Goal: Task Accomplishment & Management: Complete application form

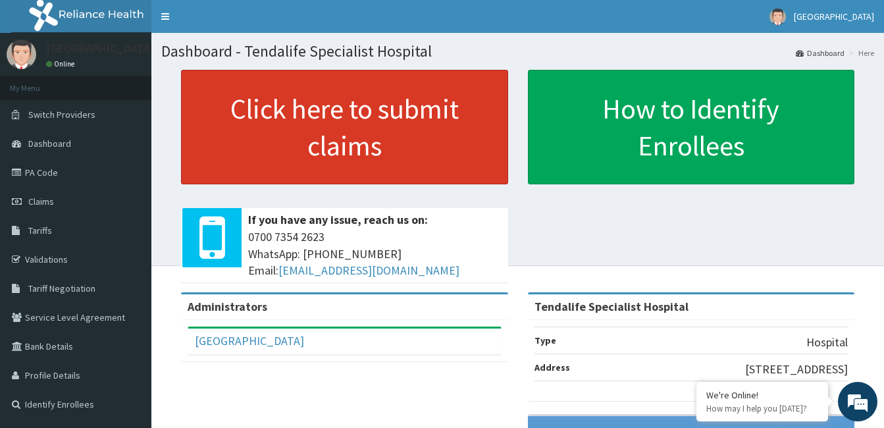
click at [368, 138] on link "Click here to submit claims" at bounding box center [344, 127] width 327 height 115
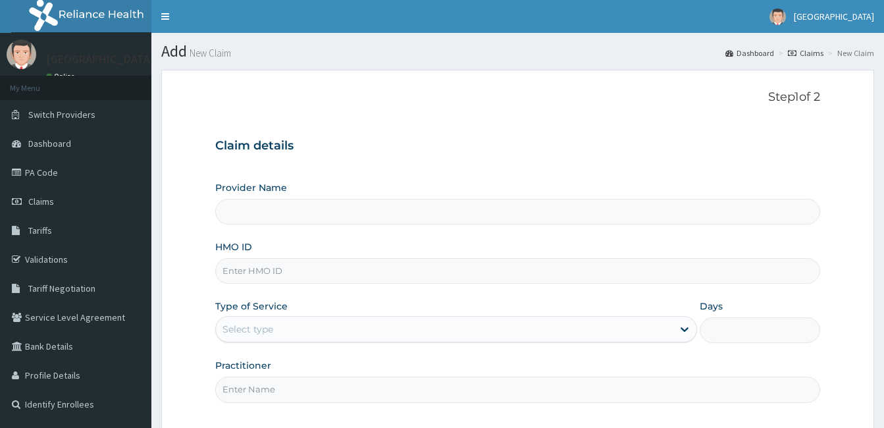
type input "Tendalife Specialist Hospital"
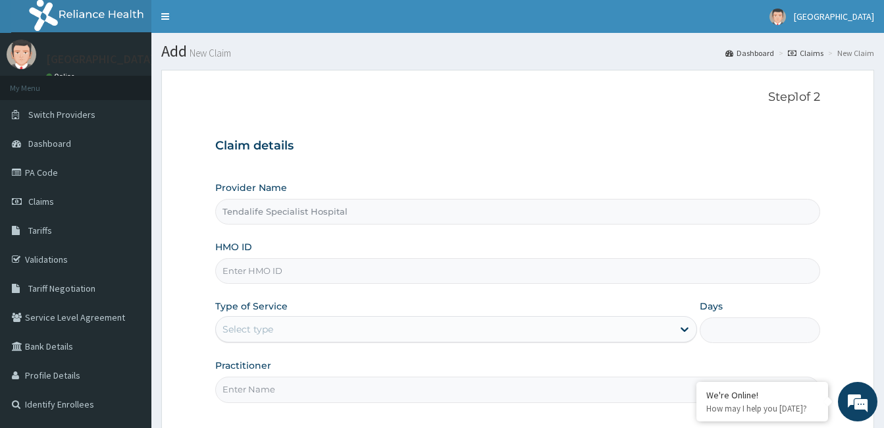
click at [303, 270] on input "HMO ID" at bounding box center [517, 271] width 605 height 26
type input "oht/10936/b"
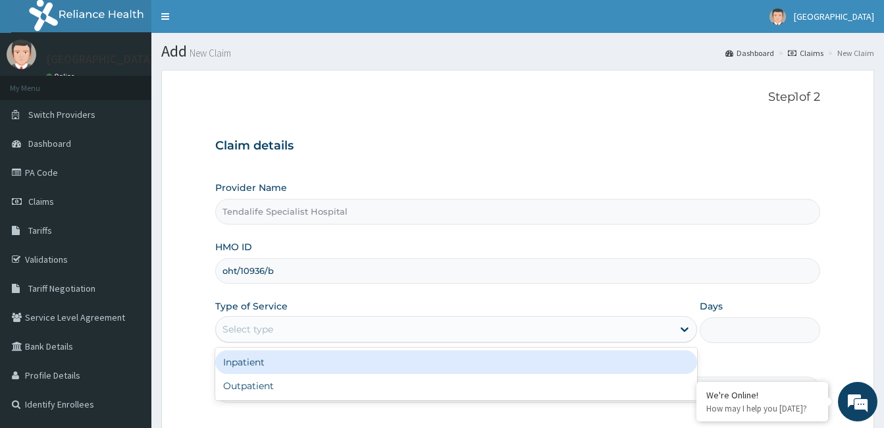
click at [279, 328] on div "Select type" at bounding box center [444, 329] width 457 height 21
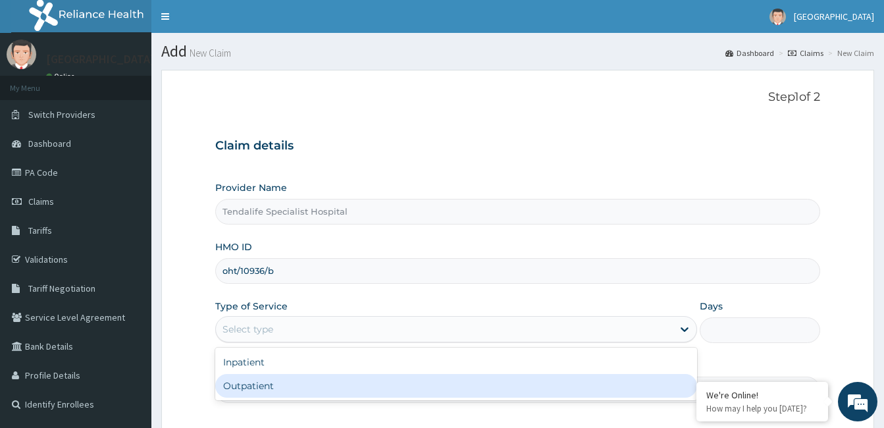
click at [248, 388] on div "Outpatient" at bounding box center [456, 386] width 482 height 24
type input "1"
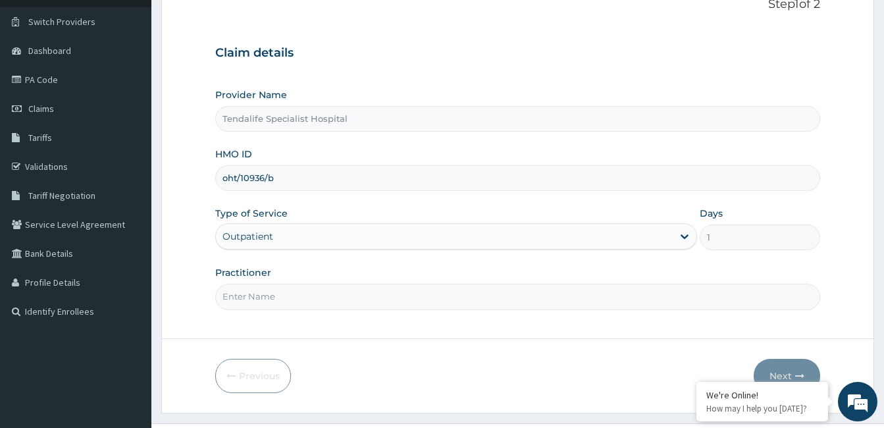
scroll to position [122, 0]
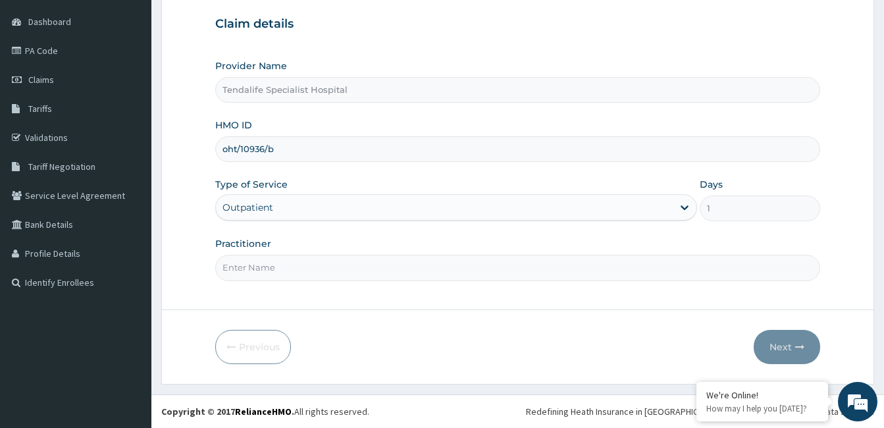
click at [469, 274] on input "Practitioner" at bounding box center [517, 268] width 605 height 26
type input "dr kuye"
click at [779, 344] on button "Next" at bounding box center [787, 347] width 66 height 34
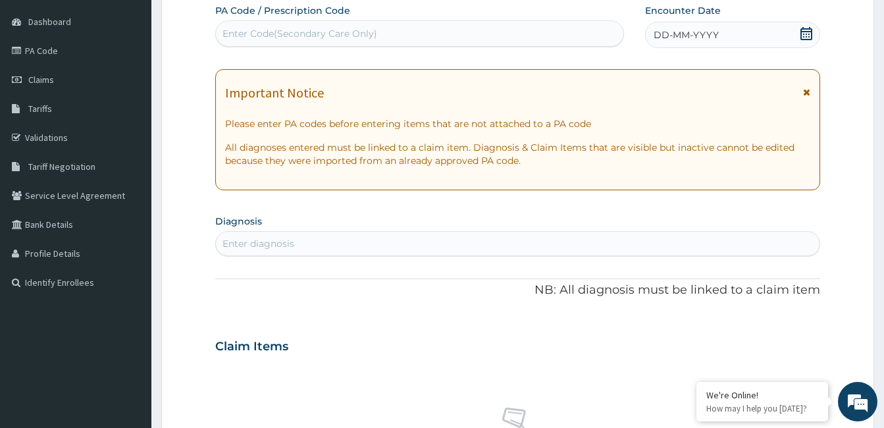
click at [766, 34] on div "DD-MM-YYYY" at bounding box center [732, 35] width 175 height 26
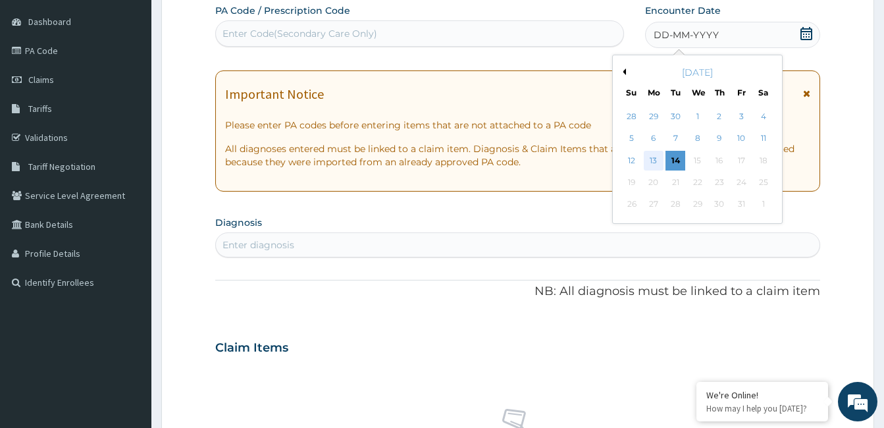
click at [658, 157] on div "13" at bounding box center [654, 161] width 20 height 20
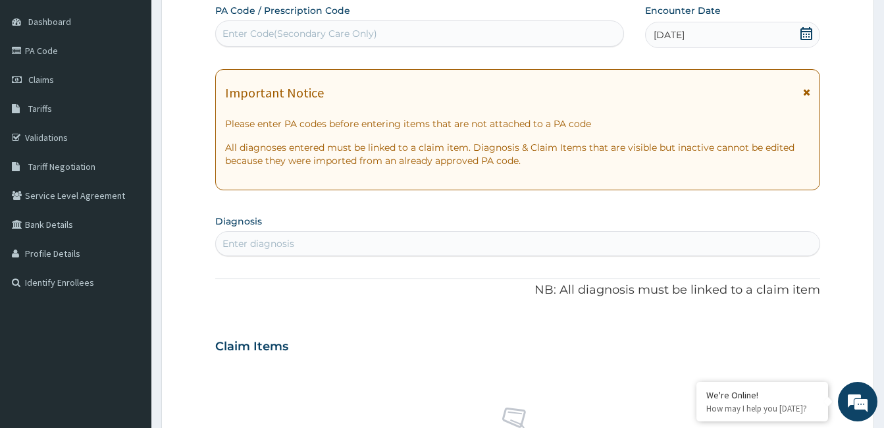
click at [316, 238] on div "Enter diagnosis" at bounding box center [518, 243] width 604 height 21
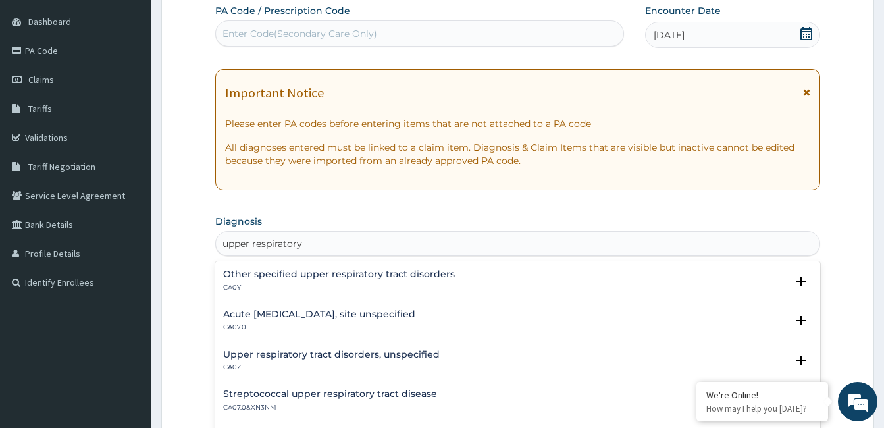
scroll to position [496, 0]
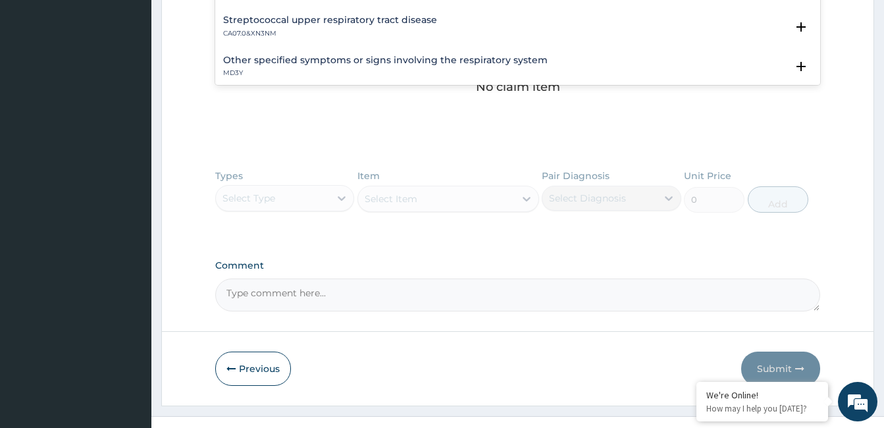
type input "upper respiratory"
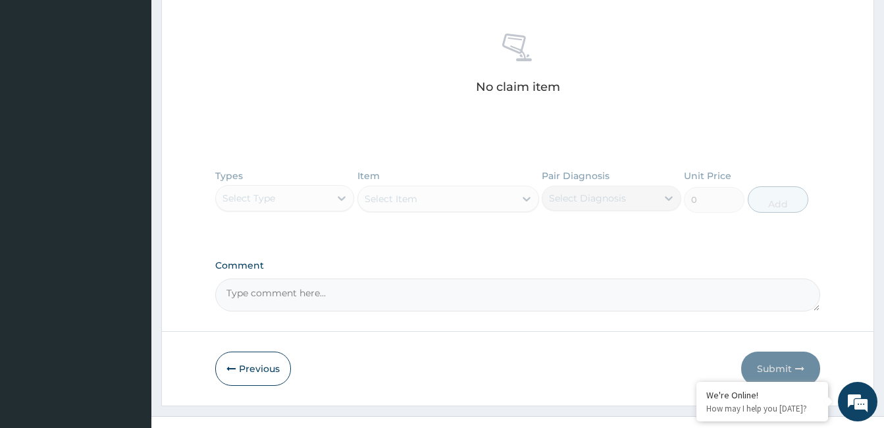
scroll to position [122, 0]
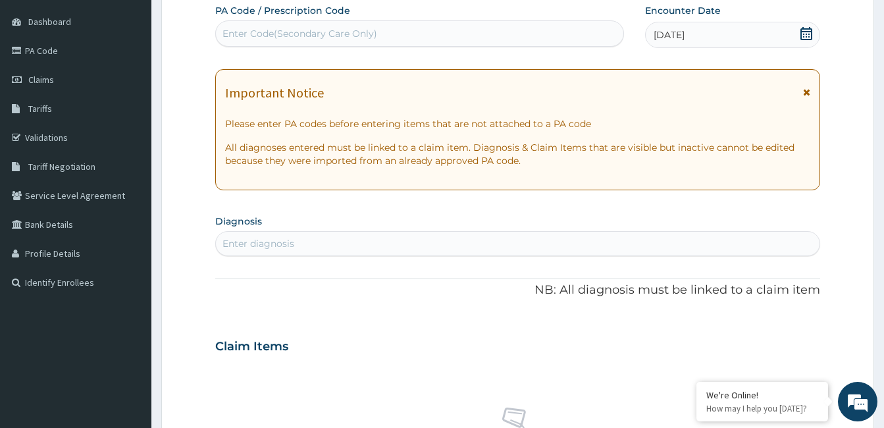
click at [321, 241] on div "Enter diagnosis" at bounding box center [518, 243] width 604 height 21
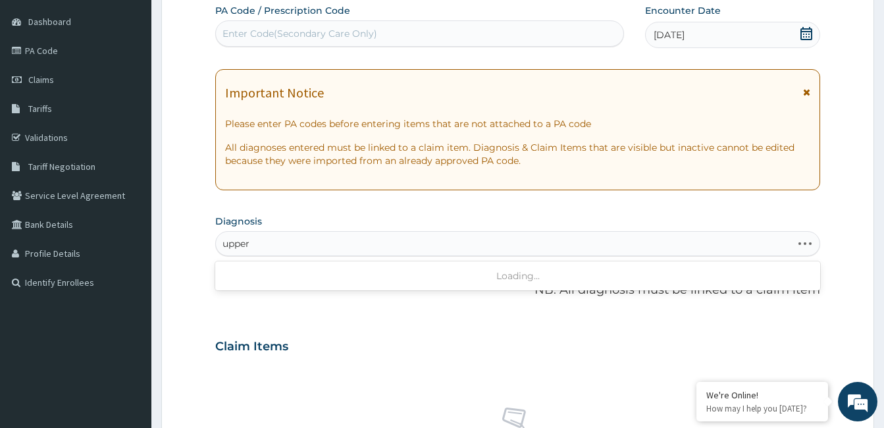
type input "upper"
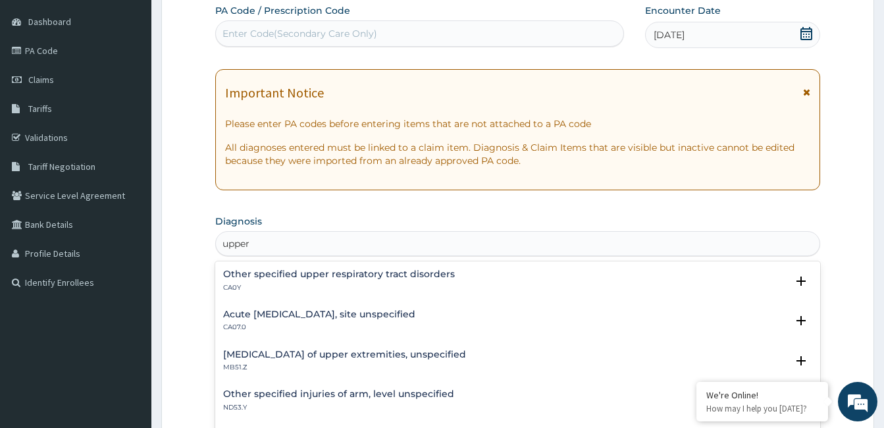
click at [408, 313] on h4 "Acute upper respiratory infection, site unspecified" at bounding box center [319, 314] width 192 height 10
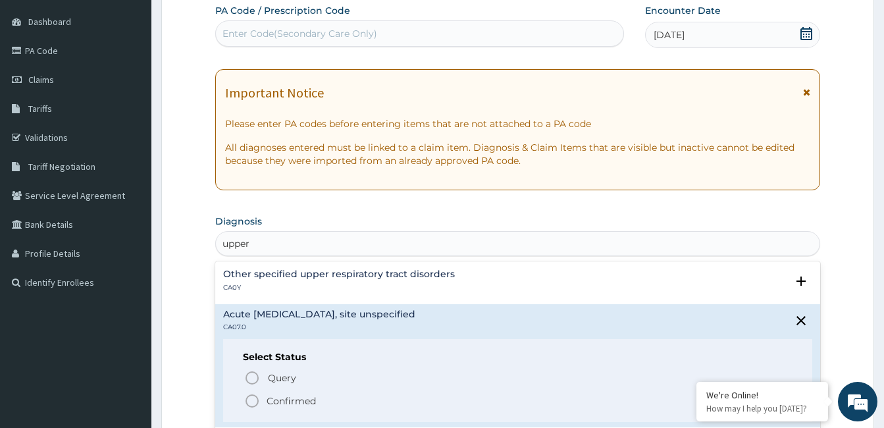
click at [253, 400] on icon "status option filled" at bounding box center [252, 401] width 16 height 16
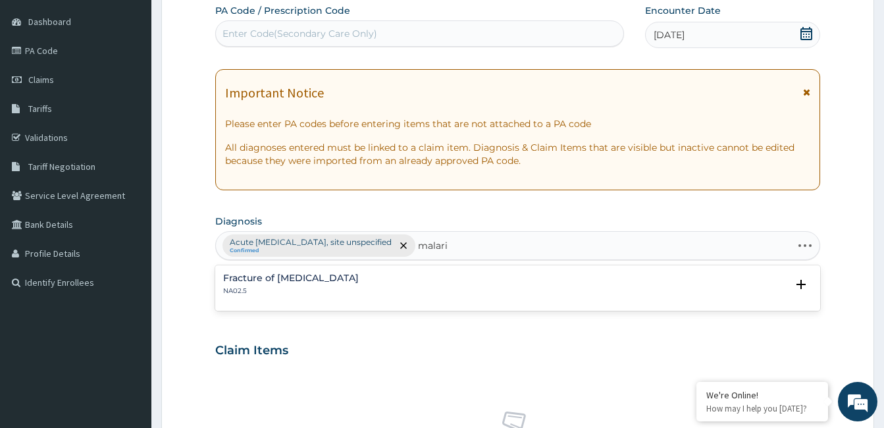
type input "malaria"
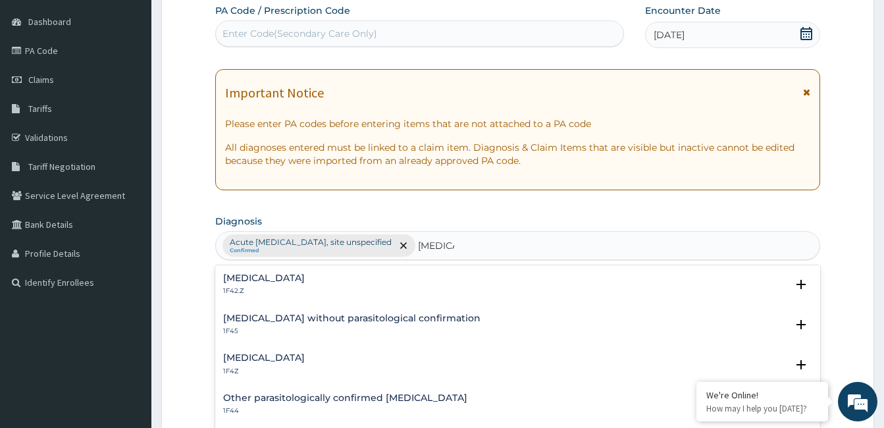
click at [277, 357] on h4 "Malaria, unspecified" at bounding box center [264, 358] width 82 height 10
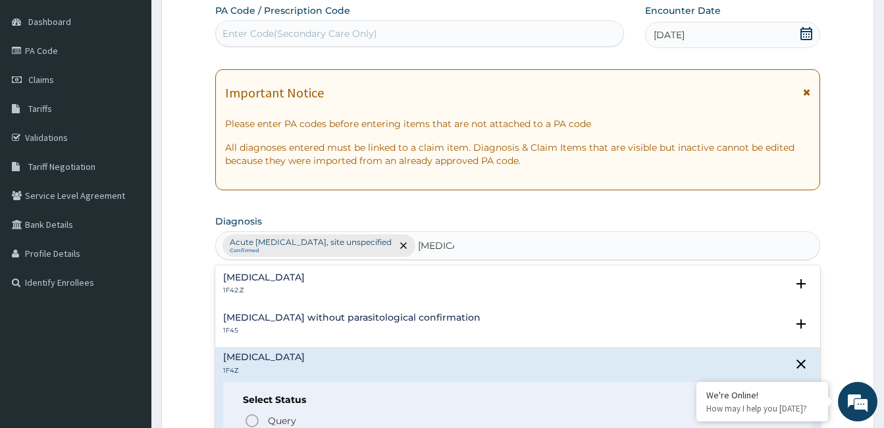
scroll to position [0, 0]
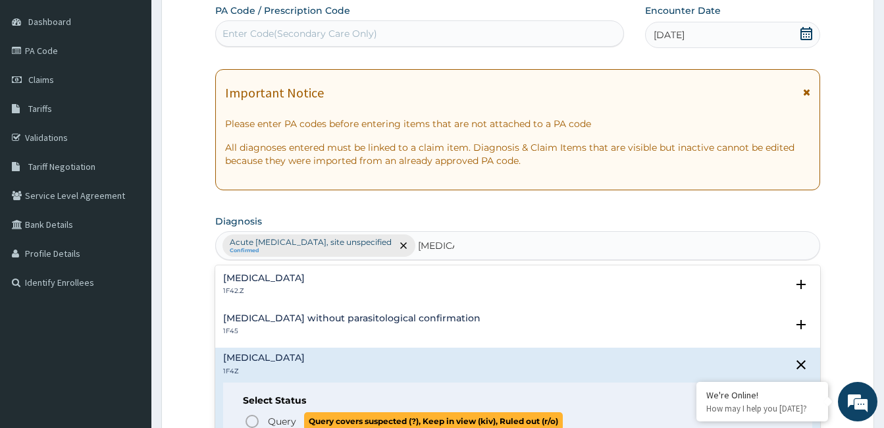
click at [253, 422] on icon "status option query" at bounding box center [252, 421] width 16 height 16
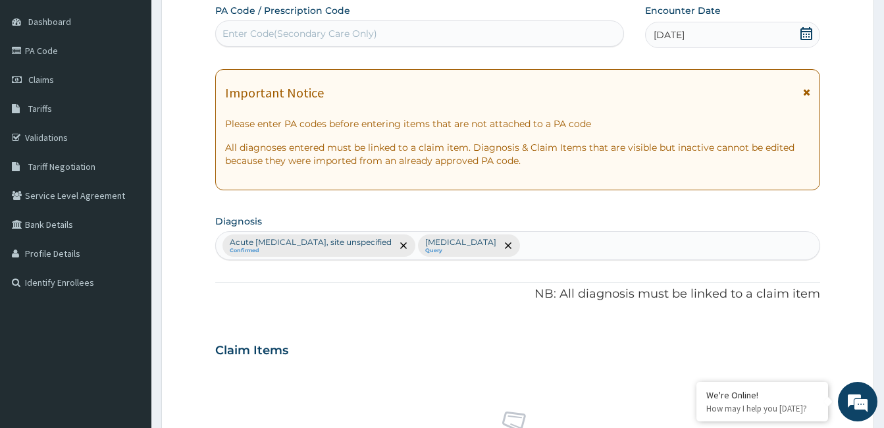
scroll to position [496, 0]
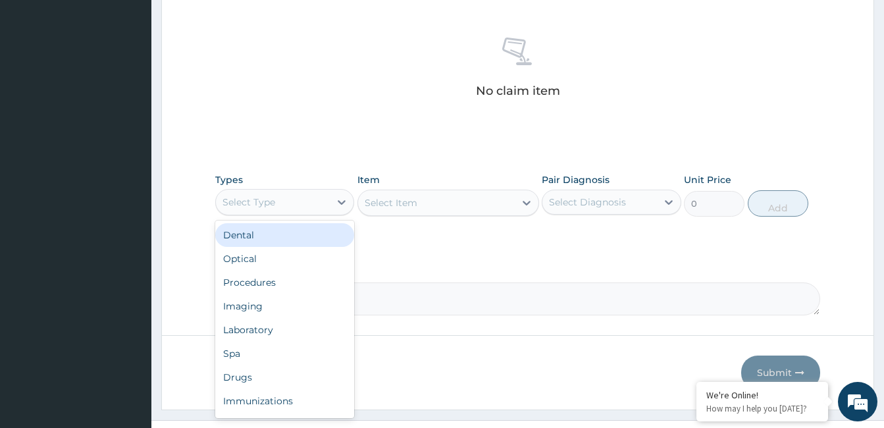
click at [251, 196] on div "Select Type" at bounding box center [248, 202] width 53 height 13
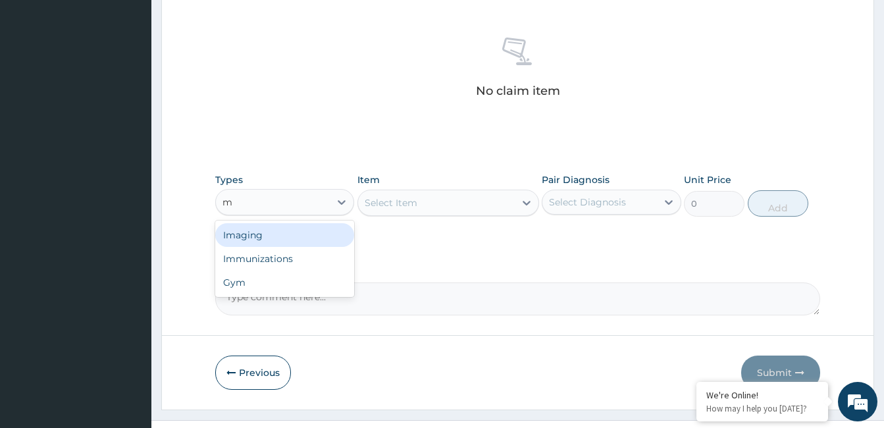
type input "ma"
click at [284, 238] on div "Imaging" at bounding box center [284, 235] width 139 height 24
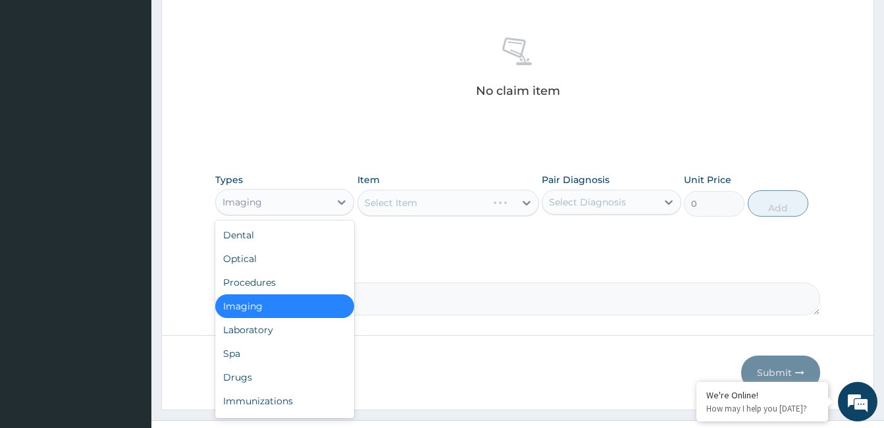
click at [282, 199] on div "Imaging" at bounding box center [273, 202] width 114 height 21
click at [253, 331] on div "Laboratory" at bounding box center [284, 330] width 139 height 24
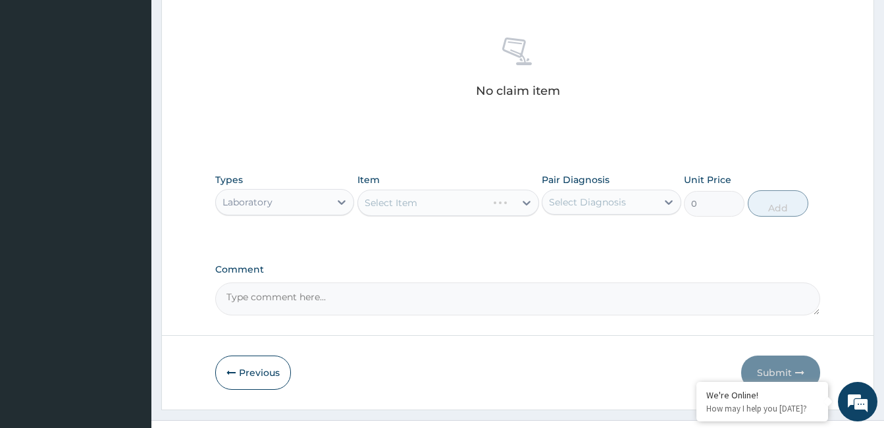
click at [406, 205] on div "Select Item" at bounding box center [448, 203] width 182 height 26
click at [398, 201] on div "Select Item" at bounding box center [448, 203] width 182 height 26
click at [402, 198] on div "Select Item" at bounding box center [448, 203] width 182 height 26
click at [400, 208] on div "Select Item" at bounding box center [448, 203] width 182 height 26
click at [402, 202] on div "Select Item" at bounding box center [448, 203] width 182 height 26
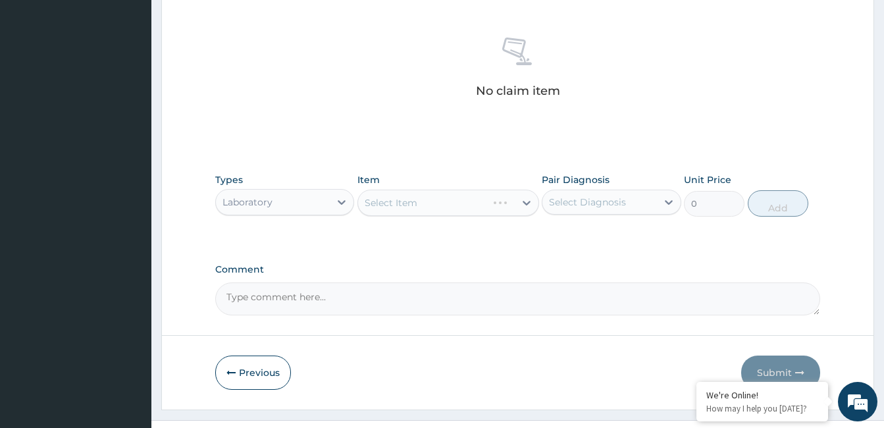
click at [469, 203] on div "Select Item" at bounding box center [448, 203] width 182 height 26
click at [440, 203] on div "Select Item" at bounding box center [448, 203] width 182 height 26
click at [425, 205] on div "Select Item" at bounding box center [448, 203] width 182 height 26
click at [427, 205] on div "Select Item" at bounding box center [448, 203] width 182 height 26
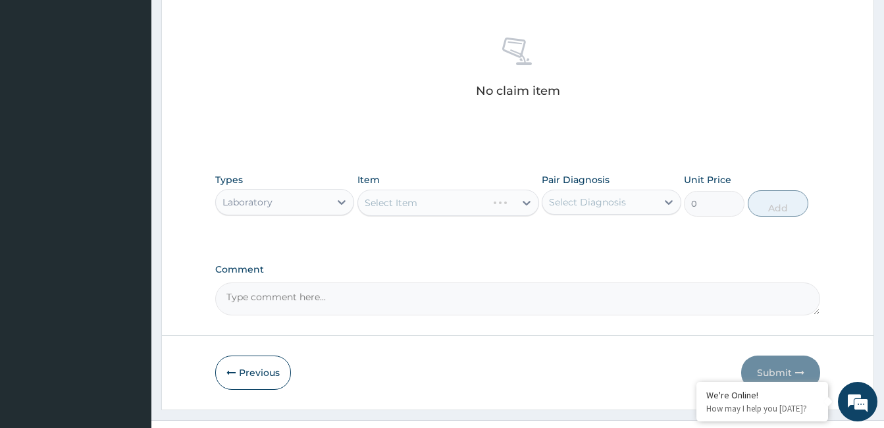
click at [427, 205] on div "Select Item" at bounding box center [448, 203] width 182 height 26
drag, startPoint x: 427, startPoint y: 205, endPoint x: 403, endPoint y: 254, distance: 54.8
click at [523, 201] on div "Select Item" at bounding box center [448, 203] width 182 height 26
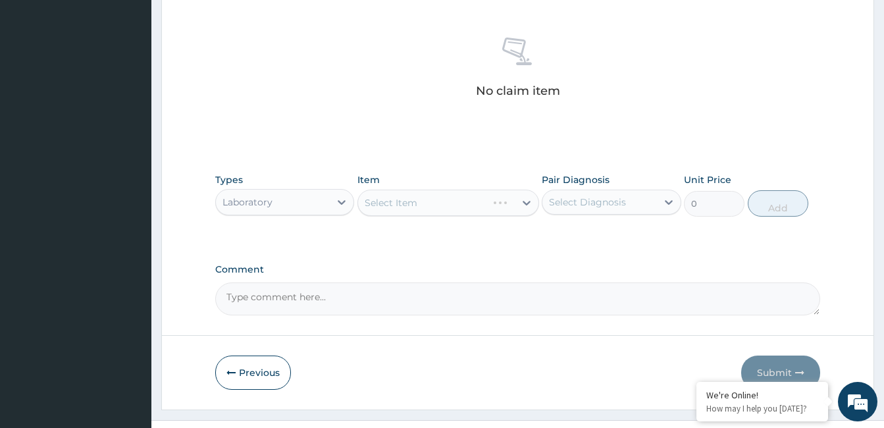
click at [523, 201] on div "Select Item" at bounding box center [448, 203] width 182 height 26
drag, startPoint x: 523, startPoint y: 201, endPoint x: 496, endPoint y: 197, distance: 26.6
click at [496, 197] on div "Select Item" at bounding box center [448, 203] width 182 height 26
click at [473, 203] on div "Select Item" at bounding box center [448, 203] width 182 height 26
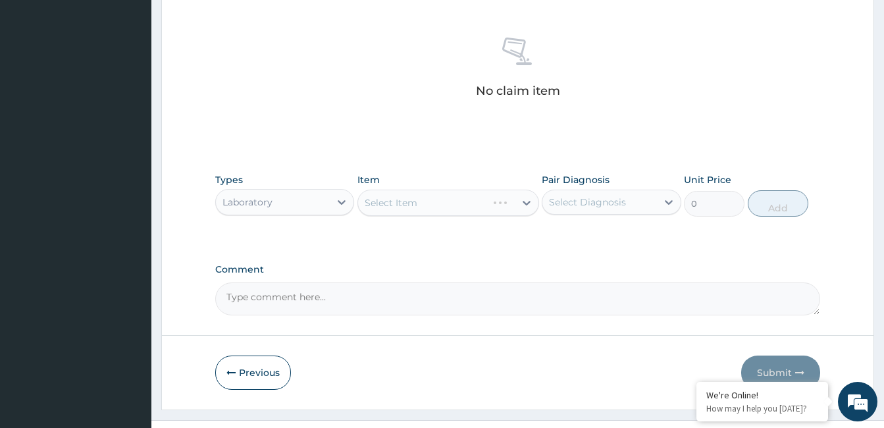
click at [498, 205] on div "Select Item" at bounding box center [448, 203] width 182 height 26
click at [618, 234] on div "Types Laboratory Item Select Item Pair Diagnosis Select Diagnosis Unit Price 0 …" at bounding box center [517, 205] width 605 height 76
click at [437, 210] on div "Select Item" at bounding box center [448, 203] width 182 height 26
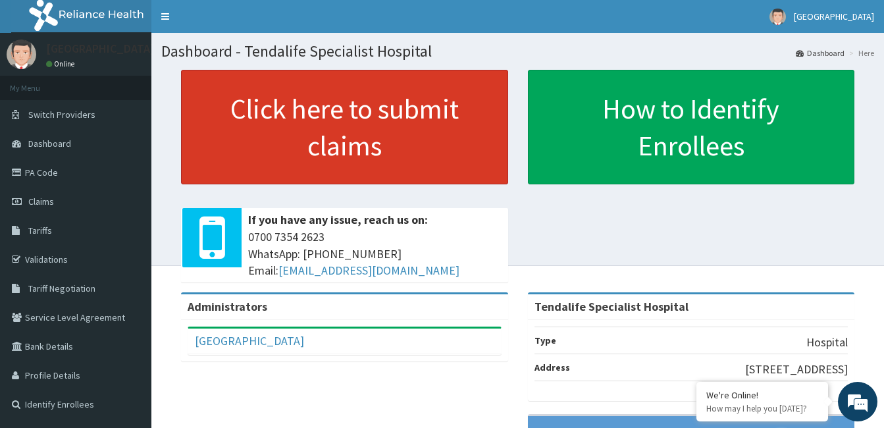
click at [334, 120] on link "Click here to submit claims" at bounding box center [344, 127] width 327 height 115
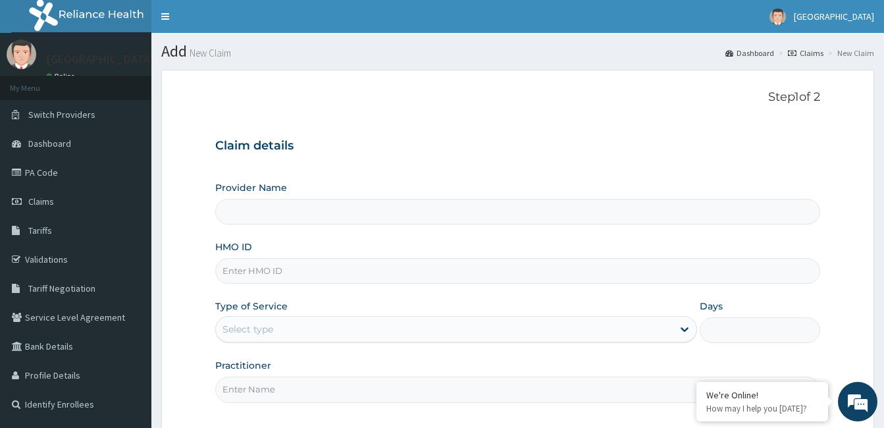
type input "Tendalife Specialist Hospital"
click at [255, 271] on input "HMO ID" at bounding box center [517, 271] width 605 height 26
type input "OHT/10936/B"
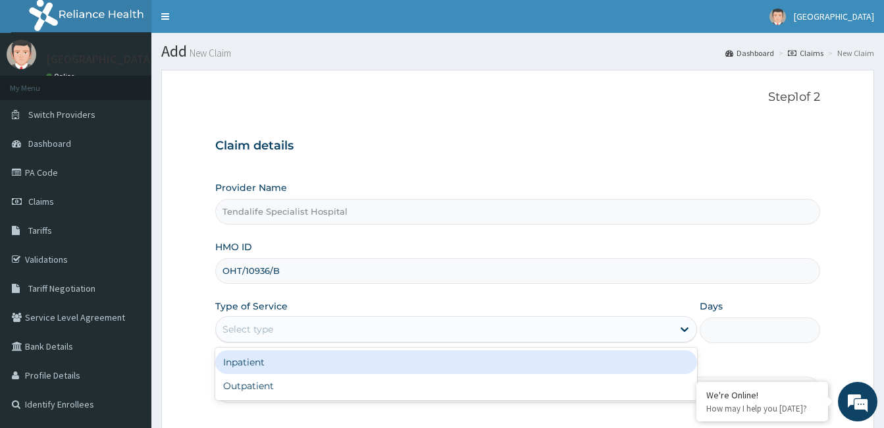
click at [248, 320] on div "Select type" at bounding box center [444, 329] width 457 height 21
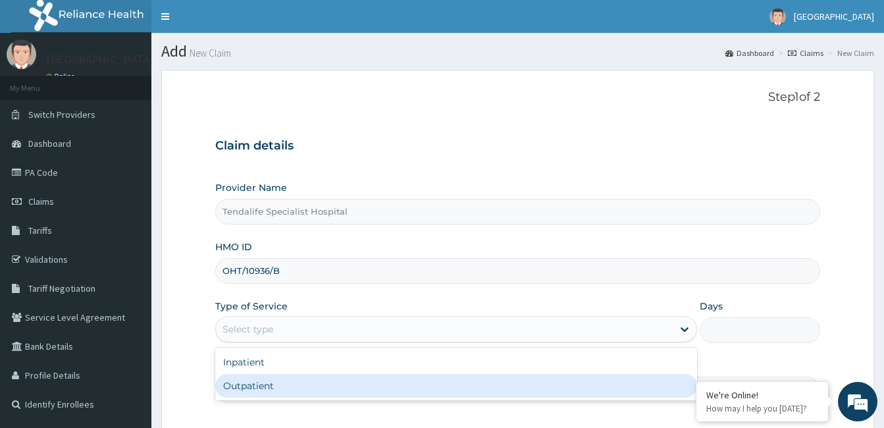
click at [245, 384] on div "Outpatient" at bounding box center [456, 386] width 482 height 24
type input "1"
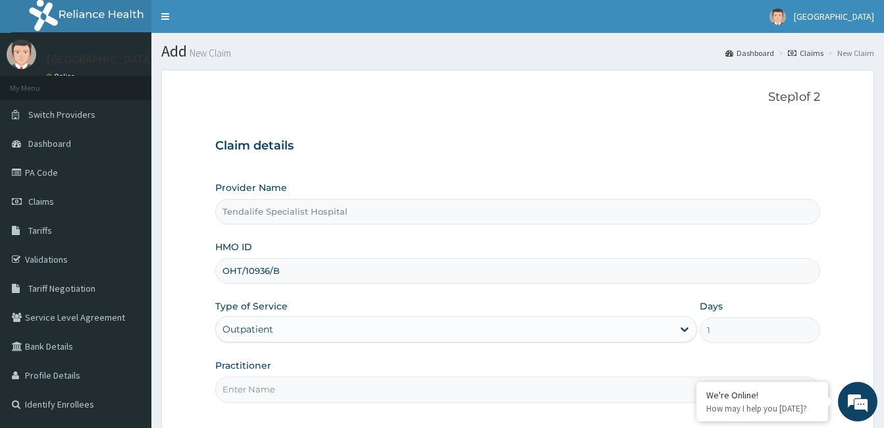
click at [247, 392] on input "Practitioner" at bounding box center [517, 390] width 605 height 26
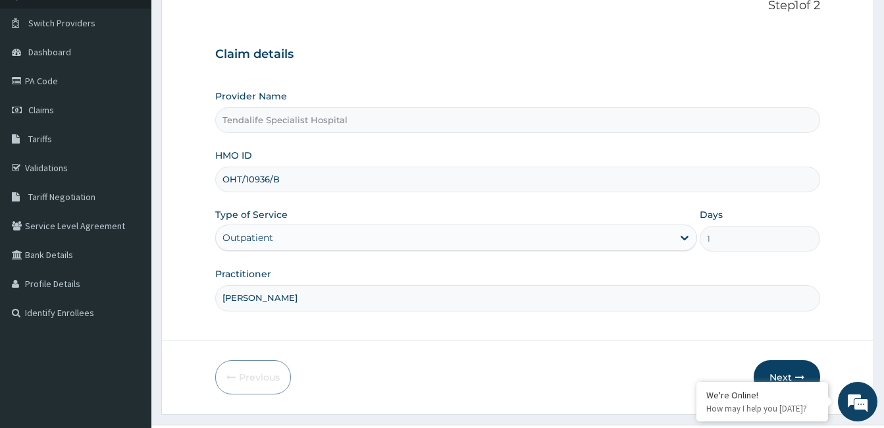
scroll to position [122, 0]
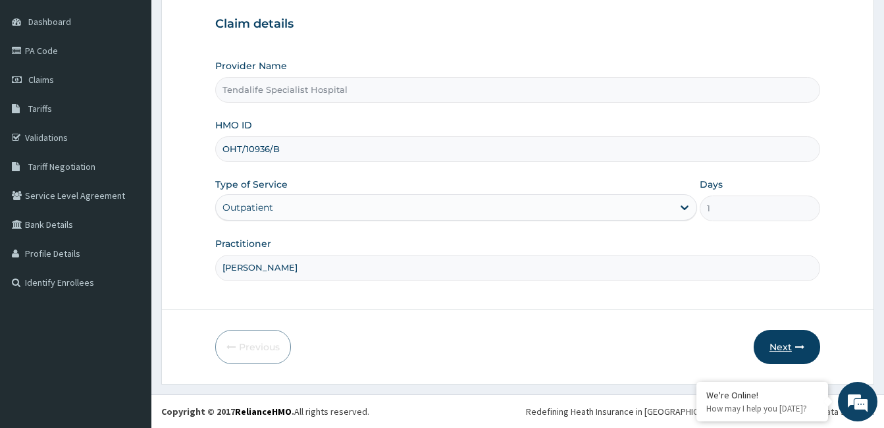
type input "DR AKINPELU"
click at [781, 344] on button "Next" at bounding box center [787, 347] width 66 height 34
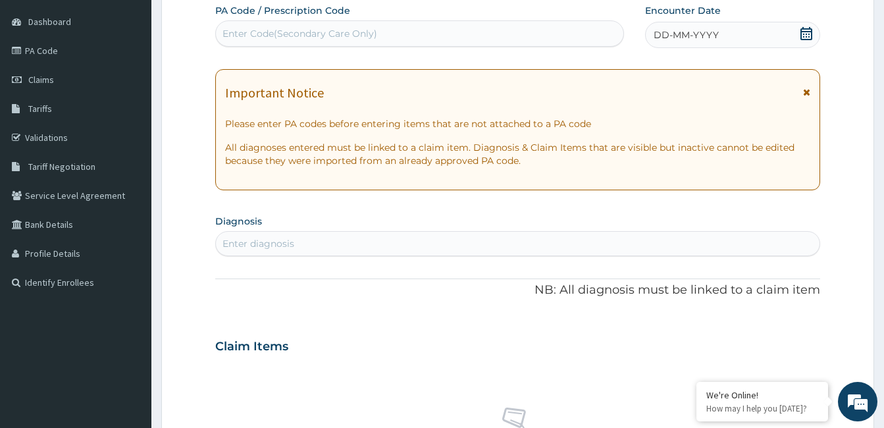
click at [804, 28] on icon at bounding box center [806, 33] width 12 height 13
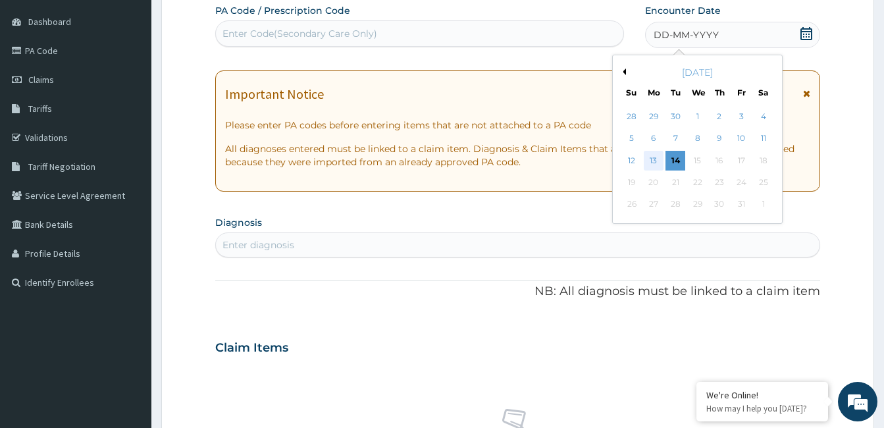
click at [658, 161] on div "13" at bounding box center [654, 161] width 20 height 20
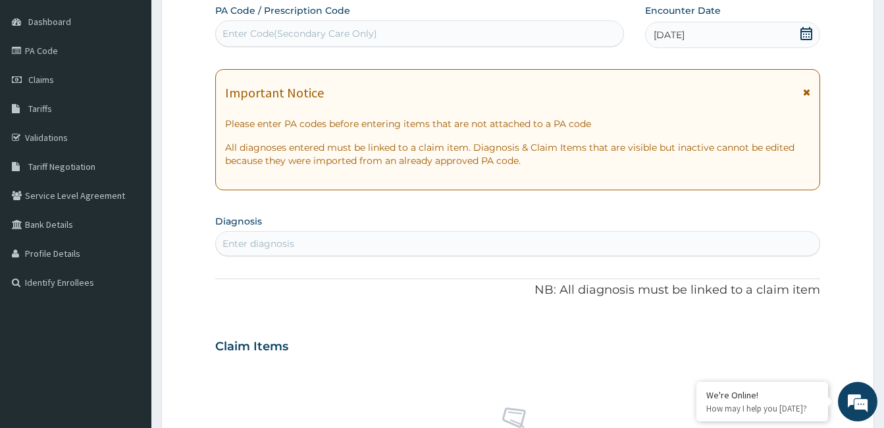
click at [331, 248] on div "Enter diagnosis" at bounding box center [518, 243] width 604 height 21
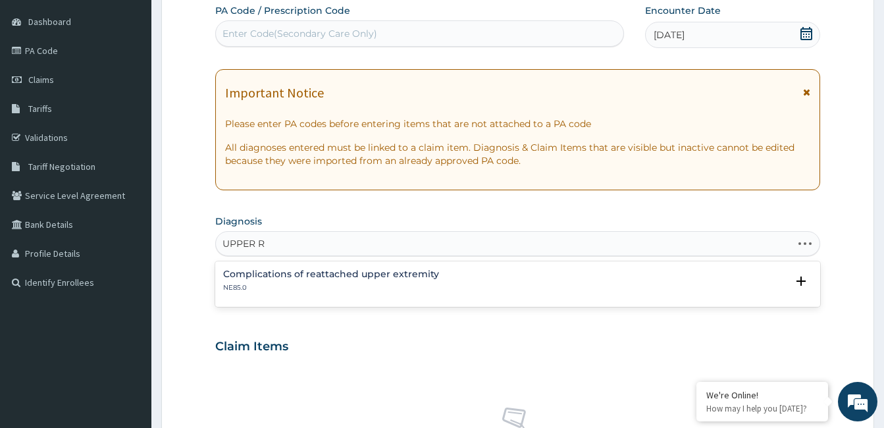
type input "UPPER"
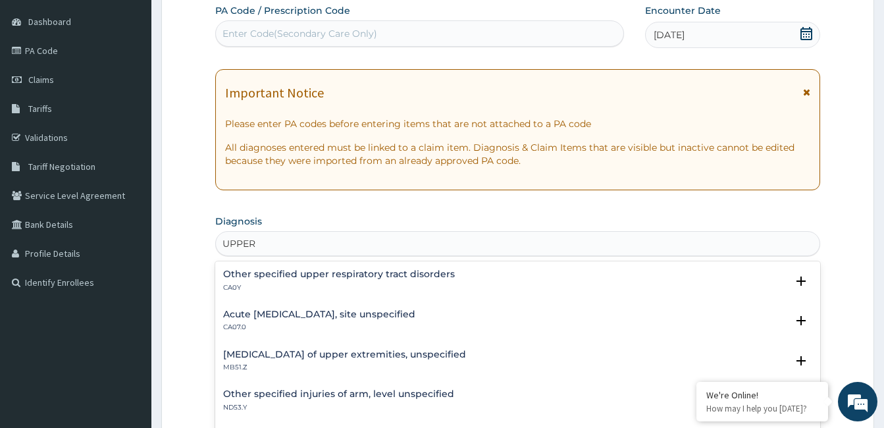
click at [297, 309] on h4 "Acute upper respiratory infection, site unspecified" at bounding box center [319, 314] width 192 height 10
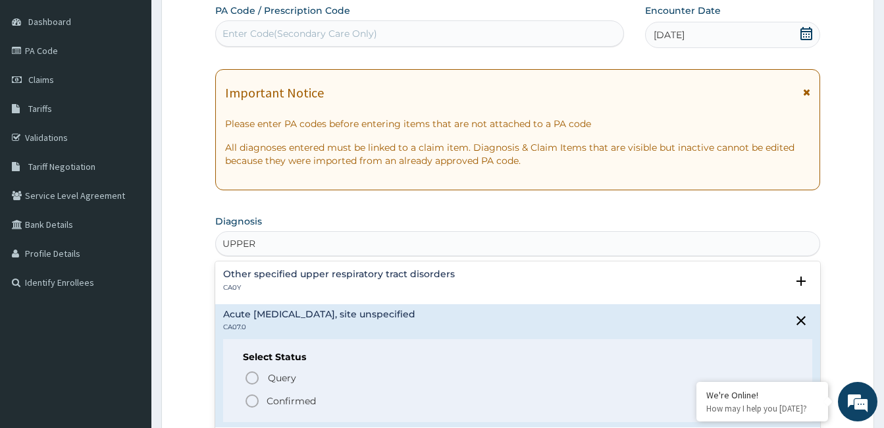
click at [255, 403] on icon "status option filled" at bounding box center [252, 401] width 16 height 16
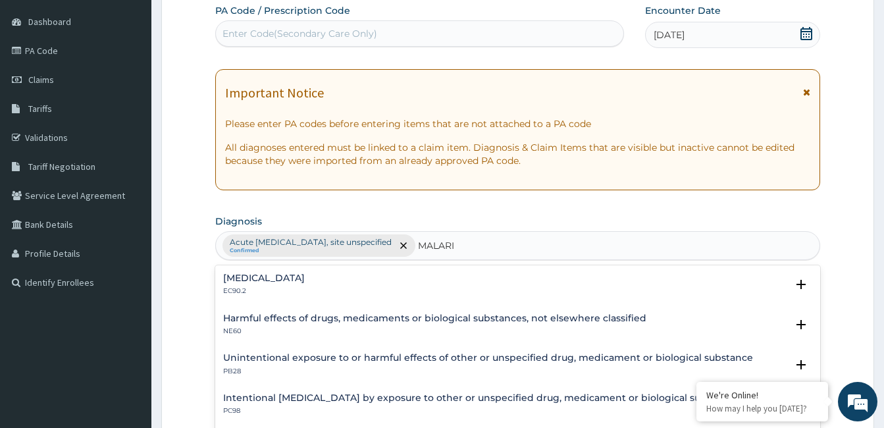
type input "MALARIA"
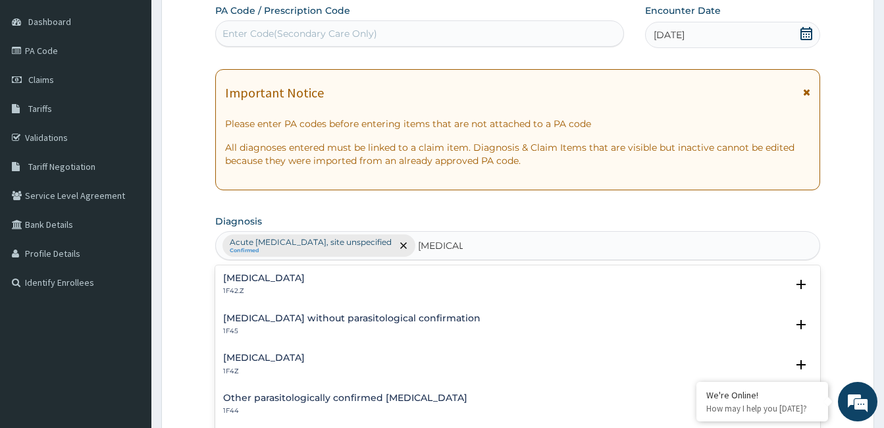
click at [251, 353] on h4 "Malaria, unspecified" at bounding box center [264, 358] width 82 height 10
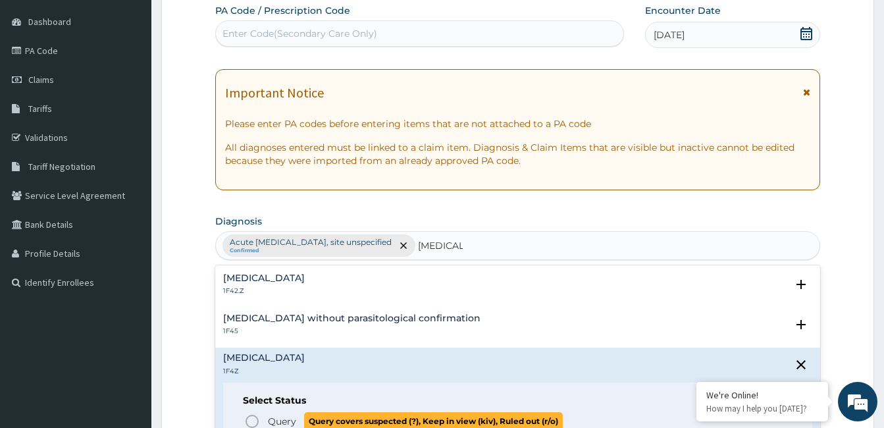
click at [249, 420] on icon "status option query" at bounding box center [252, 421] width 16 height 16
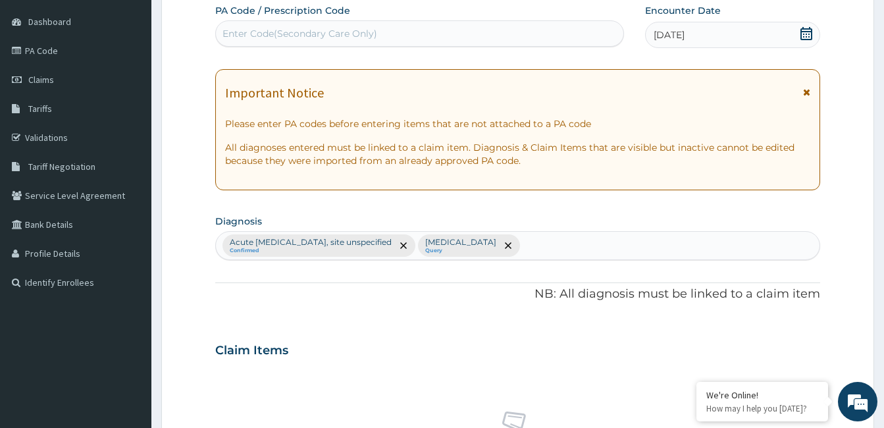
scroll to position [496, 0]
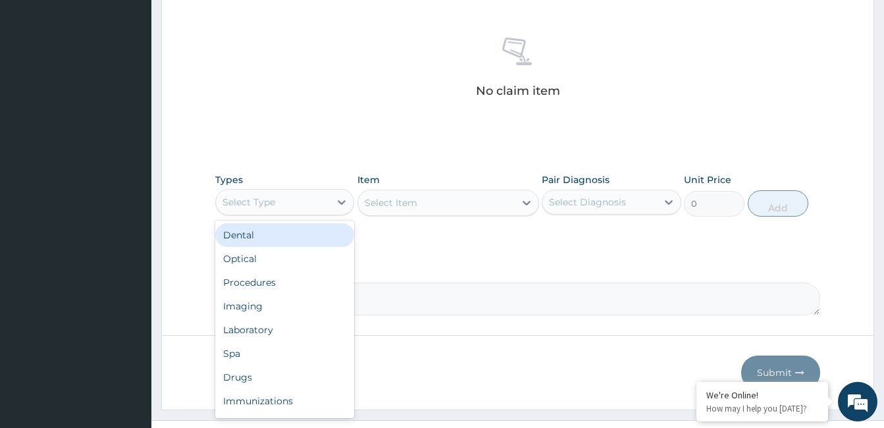
click at [273, 196] on div "Select Type" at bounding box center [248, 202] width 53 height 13
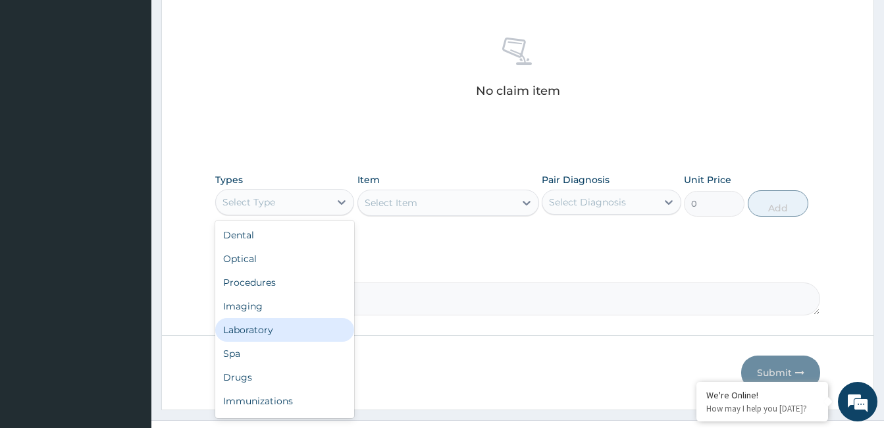
click at [251, 332] on div "Laboratory" at bounding box center [284, 330] width 139 height 24
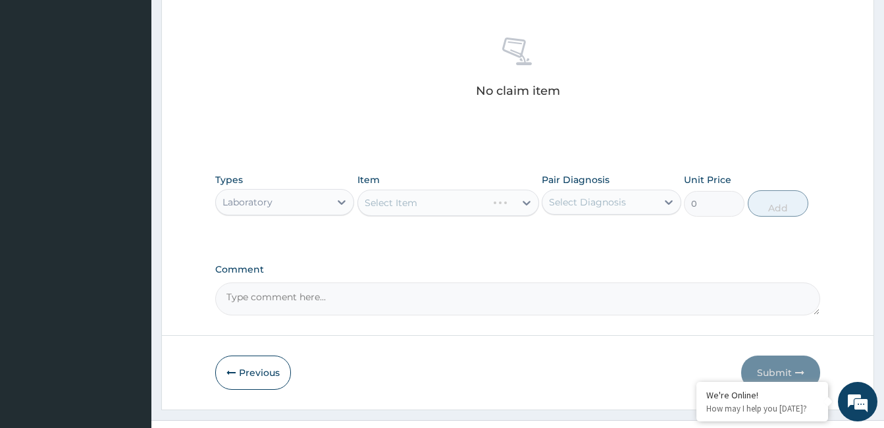
click at [438, 199] on div "Select Item" at bounding box center [448, 203] width 182 height 26
click at [425, 207] on div "Select Item" at bounding box center [436, 202] width 157 height 21
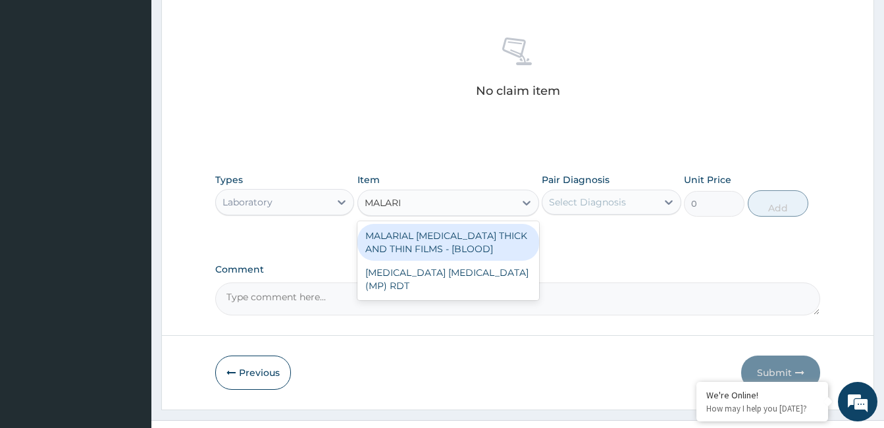
type input "MALARIA"
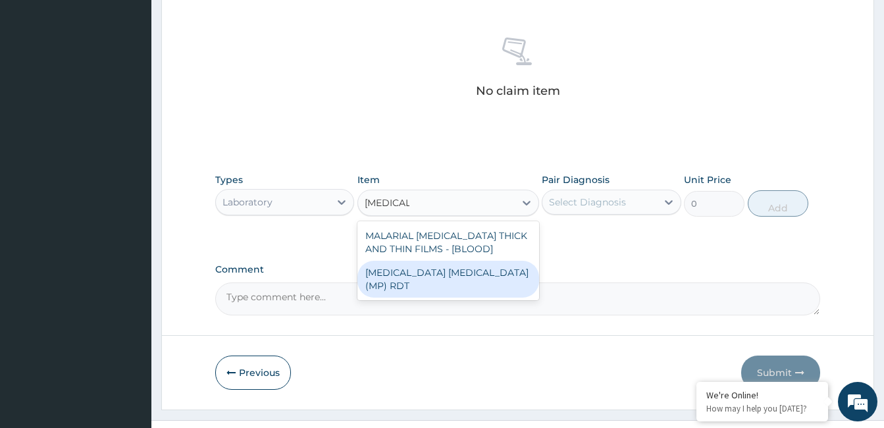
click at [407, 271] on div "MALARIA PARASITE (MP) RDT" at bounding box center [448, 279] width 182 height 37
type input "3120"
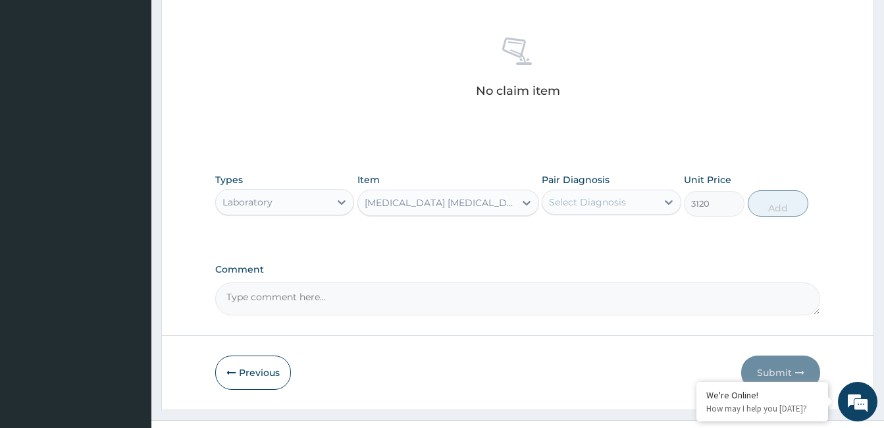
click at [622, 197] on div "Select Diagnosis" at bounding box center [587, 202] width 77 height 13
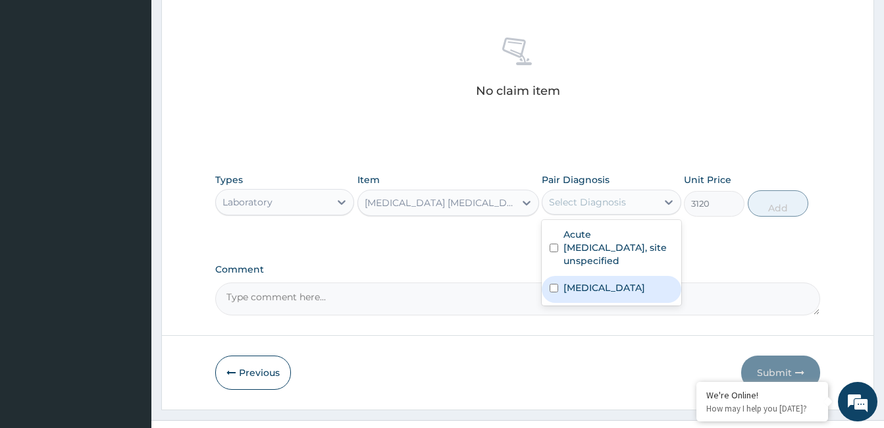
click at [552, 288] on input "checkbox" at bounding box center [554, 288] width 9 height 9
checkbox input "true"
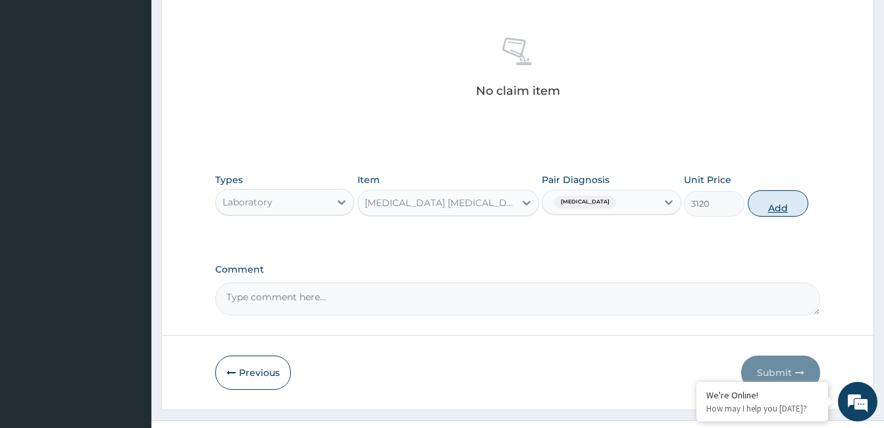
click at [773, 197] on button "Add" at bounding box center [778, 203] width 61 height 26
type input "0"
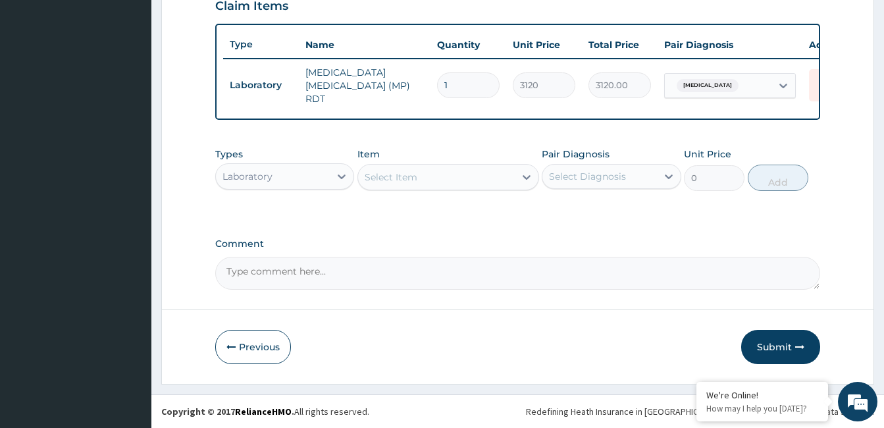
click at [421, 174] on div "Select Item" at bounding box center [436, 177] width 157 height 21
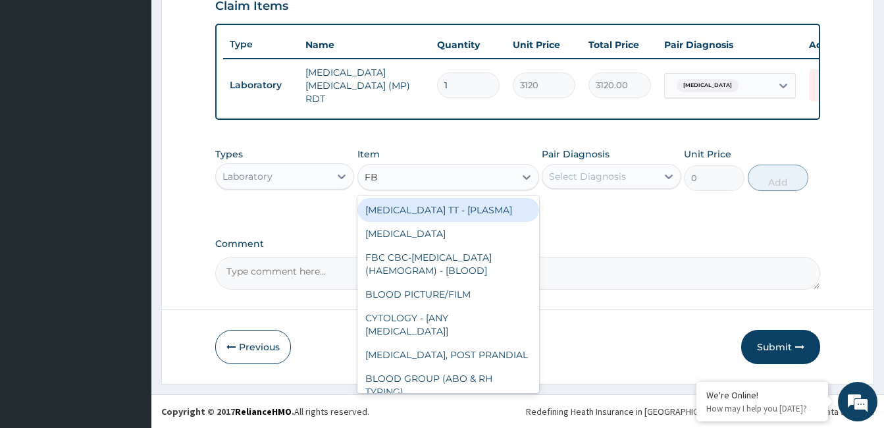
type input "FBC"
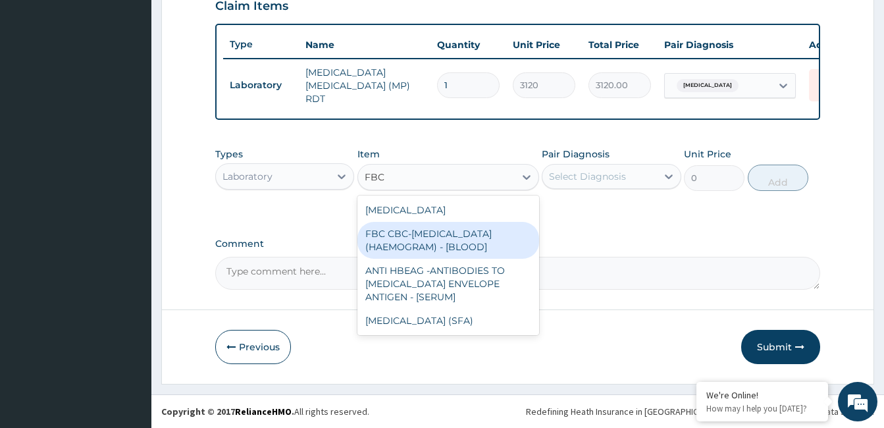
click at [414, 242] on div "FBC CBC-COMPLETE BLOOD COUNT (HAEMOGRAM) - [BLOOD]" at bounding box center [448, 240] width 182 height 37
type input "6600.000000000001"
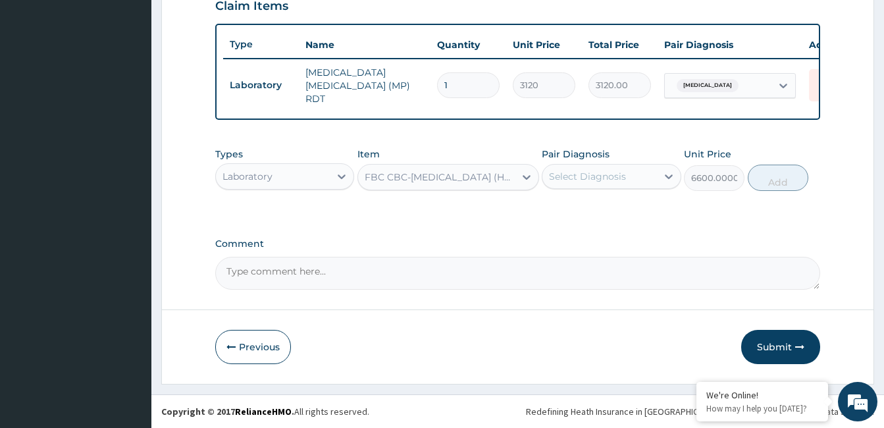
click at [512, 180] on div "FBC CBC-COMPLETE BLOOD COUNT (HAEMOGRAM) - [BLOOD]" at bounding box center [440, 176] width 151 height 13
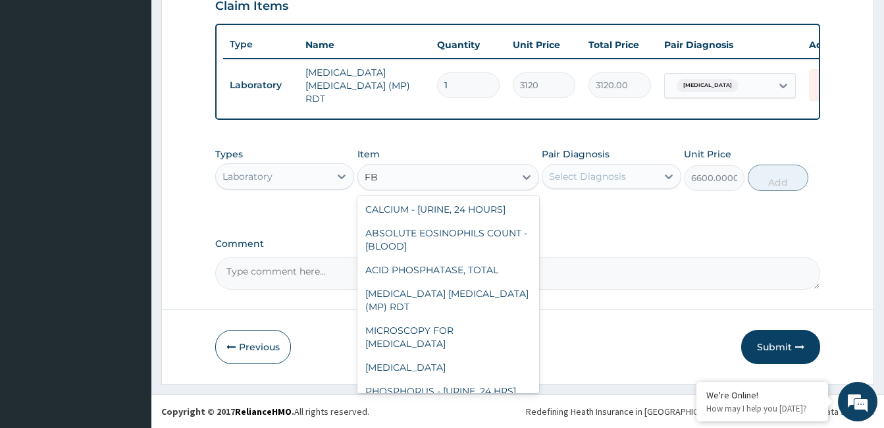
scroll to position [0, 0]
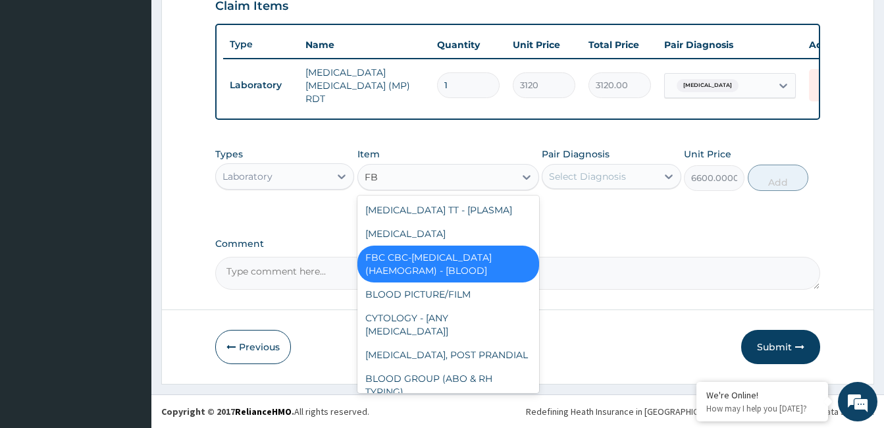
type input "FBC"
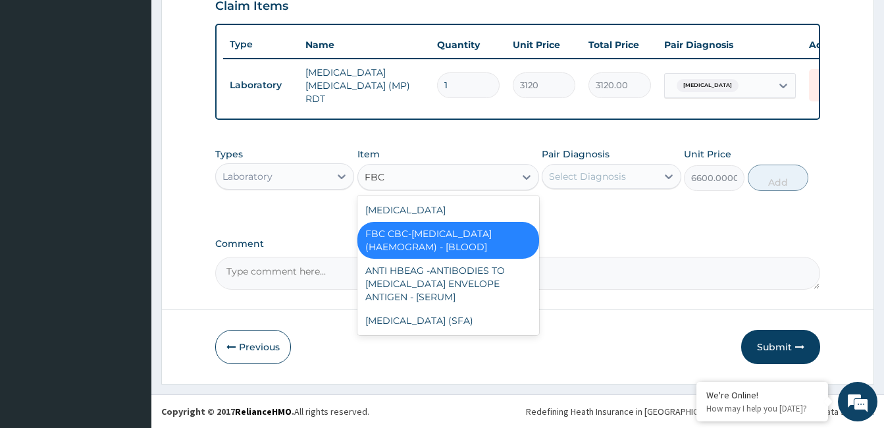
click at [471, 236] on div "FBC CBC-COMPLETE BLOOD COUNT (HAEMOGRAM) - [BLOOD]" at bounding box center [448, 240] width 182 height 37
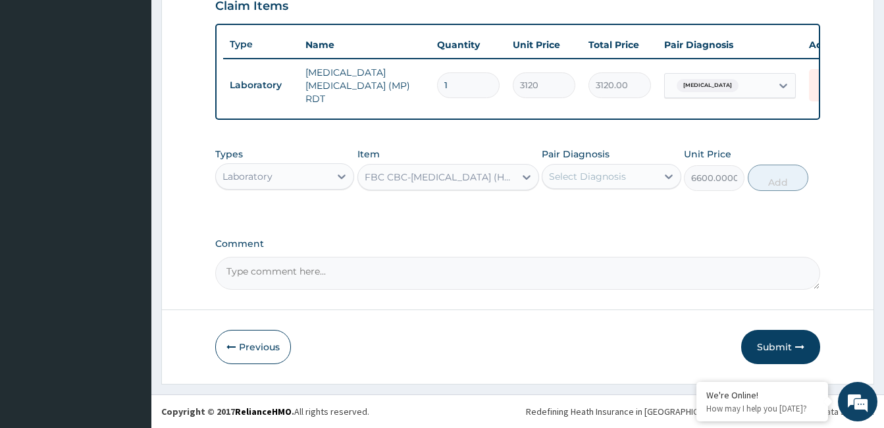
click at [601, 170] on div "Select Diagnosis" at bounding box center [587, 176] width 77 height 13
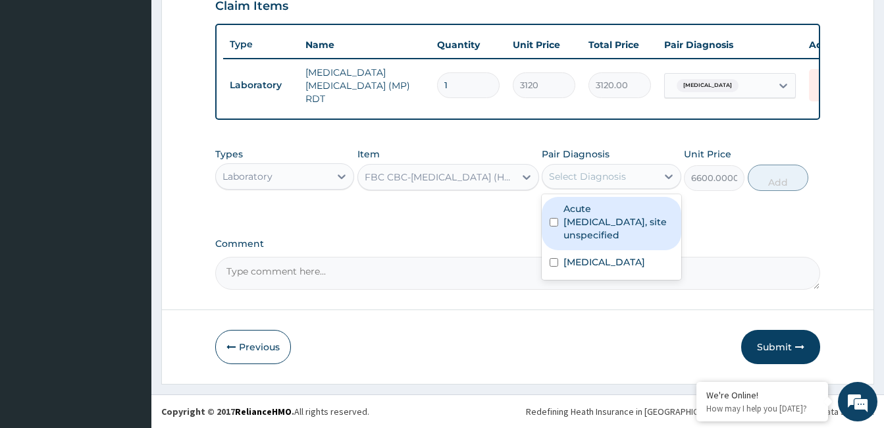
click at [552, 218] on input "checkbox" at bounding box center [554, 222] width 9 height 9
checkbox input "true"
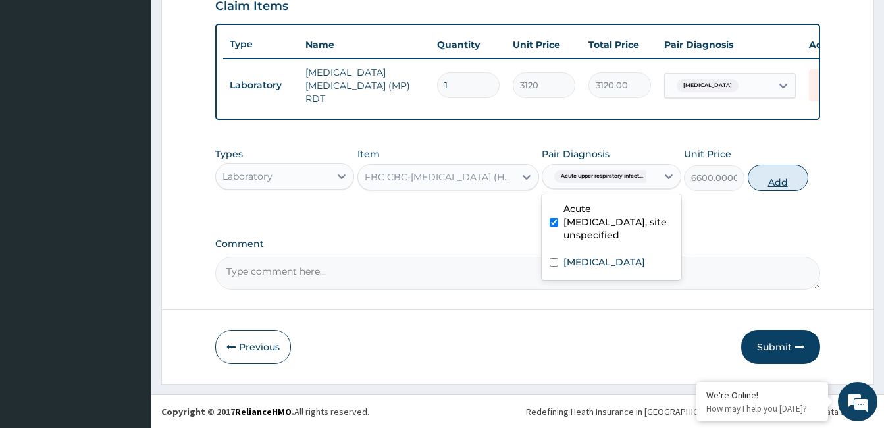
click at [793, 173] on button "Add" at bounding box center [778, 178] width 61 height 26
type input "0"
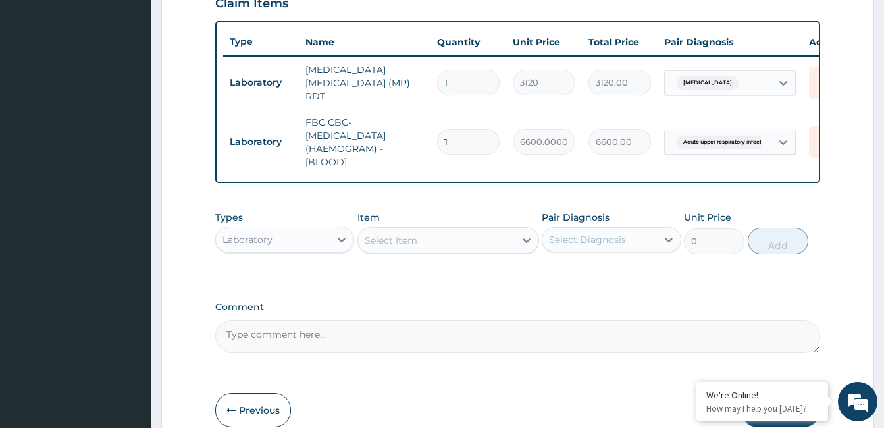
click at [303, 243] on div "Laboratory" at bounding box center [273, 239] width 114 height 21
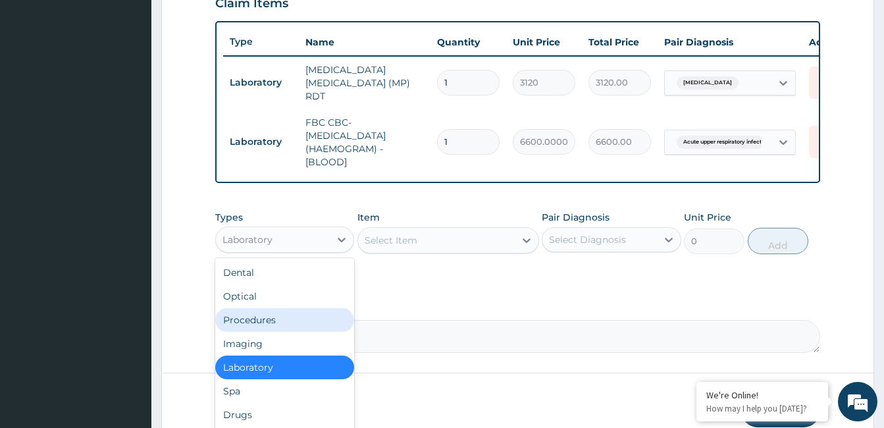
click at [272, 319] on div "Procedures" at bounding box center [284, 320] width 139 height 24
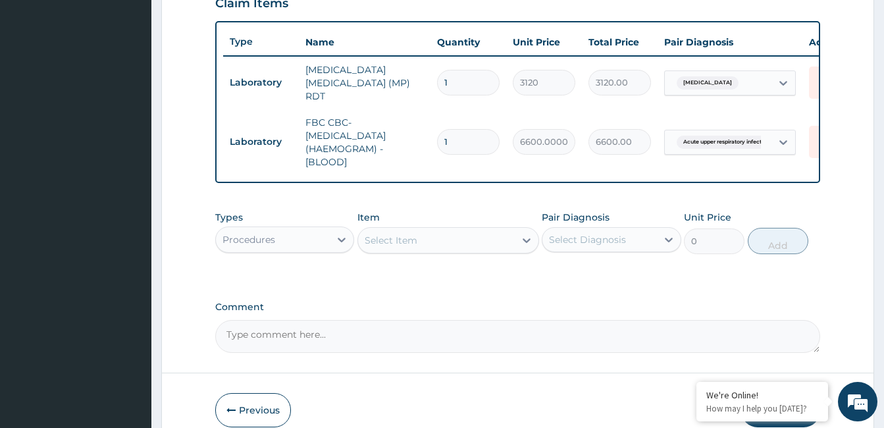
click at [437, 242] on div "Select Item" at bounding box center [436, 240] width 157 height 21
type input "REGISTR"
click at [423, 279] on div "REGISTRATION FEE" at bounding box center [448, 273] width 182 height 24
type input "3600"
click at [598, 242] on div "Select Diagnosis" at bounding box center [587, 239] width 77 height 13
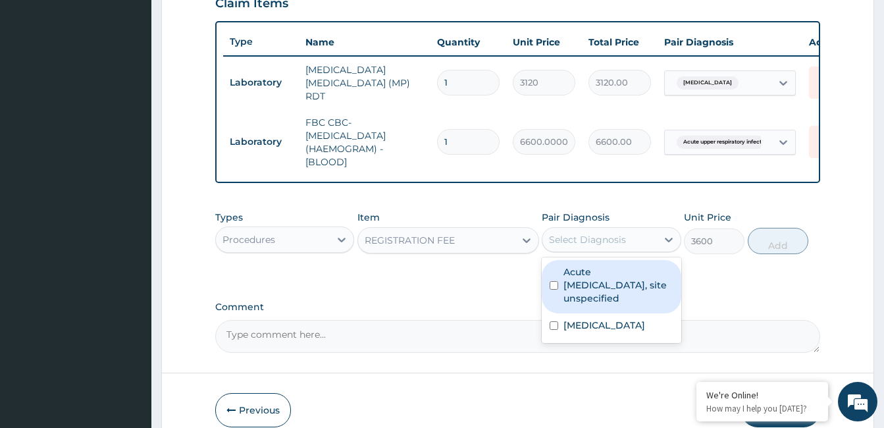
click at [558, 288] on input "checkbox" at bounding box center [554, 285] width 9 height 9
checkbox input "true"
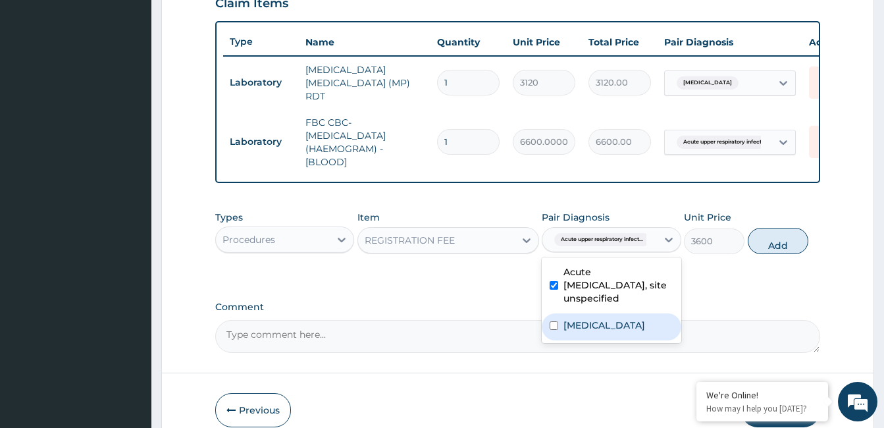
click at [553, 326] on input "checkbox" at bounding box center [554, 325] width 9 height 9
checkbox input "true"
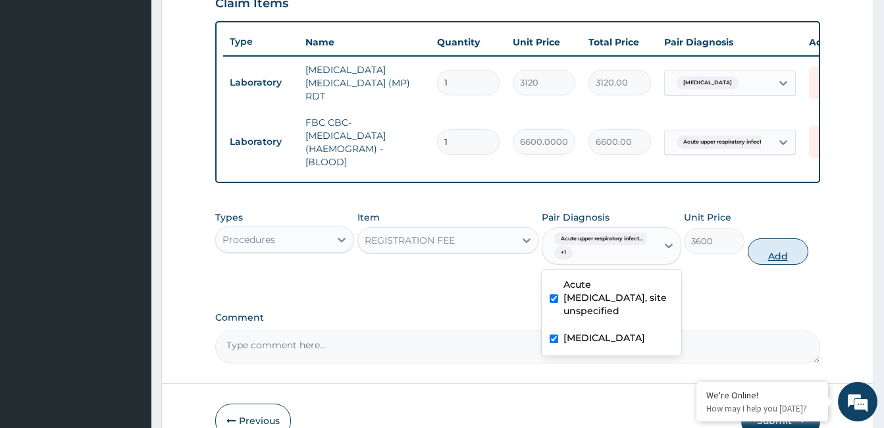
click at [775, 254] on button "Add" at bounding box center [778, 251] width 61 height 26
type input "0"
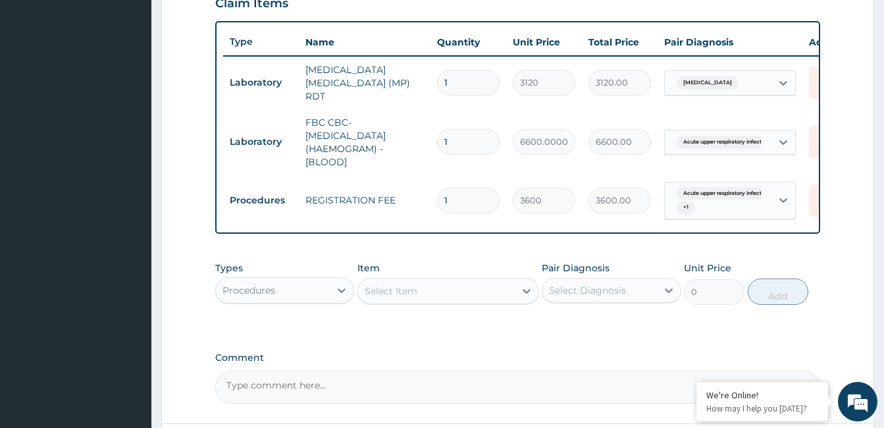
click at [449, 289] on div "Select Item" at bounding box center [436, 290] width 157 height 21
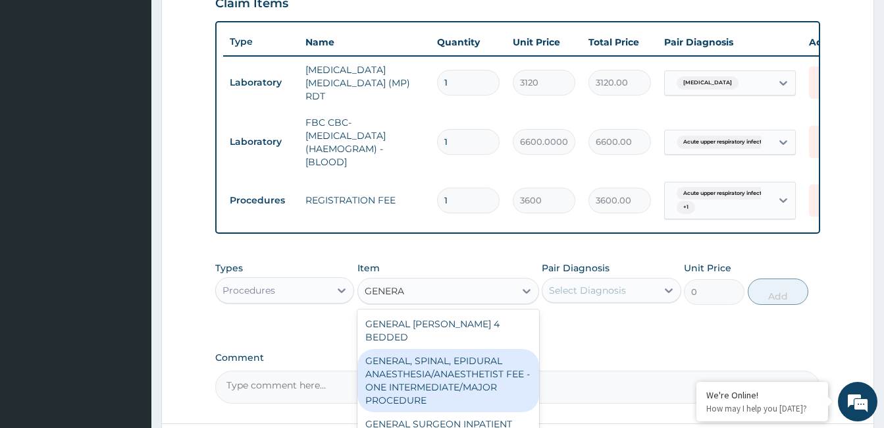
type input "GENERAL"
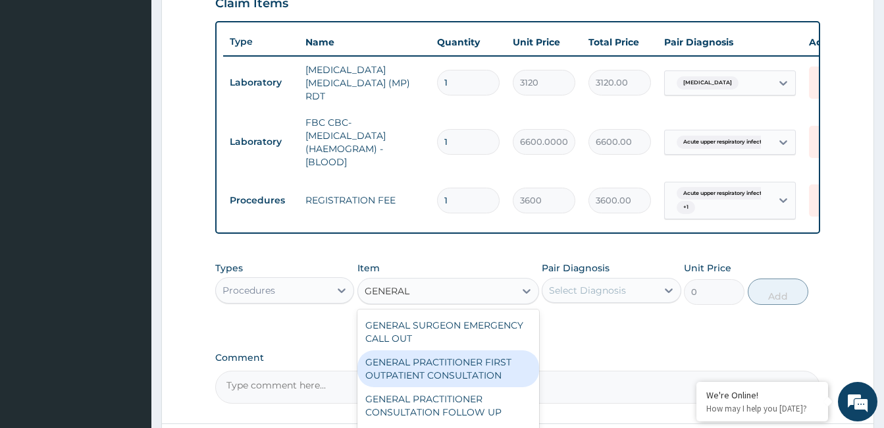
click at [449, 366] on div "GENERAL PRACTITIONER FIRST OUTPATIENT CONSULTATION" at bounding box center [448, 368] width 182 height 37
type input "4500"
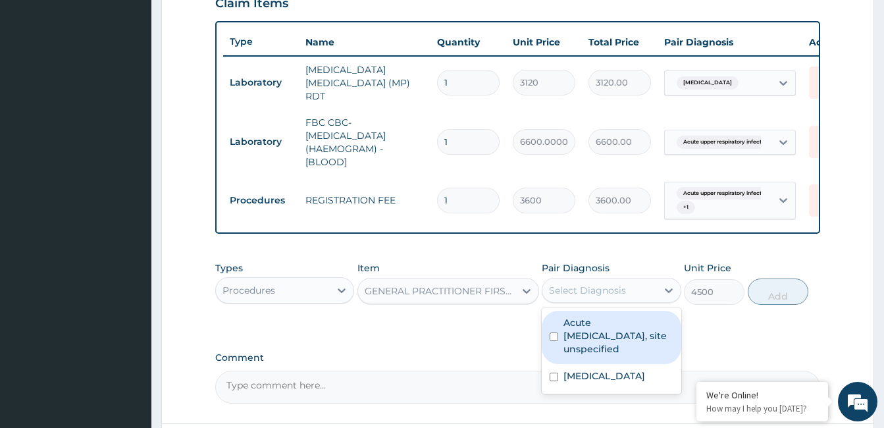
click at [620, 294] on div "Select Diagnosis" at bounding box center [587, 290] width 77 height 13
click at [556, 338] on input "checkbox" at bounding box center [554, 336] width 9 height 9
checkbox input "true"
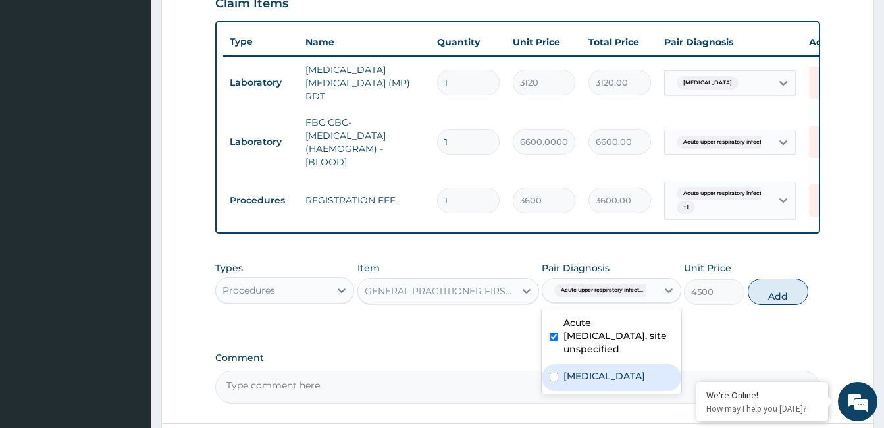
click at [556, 378] on input "checkbox" at bounding box center [554, 377] width 9 height 9
checkbox input "true"
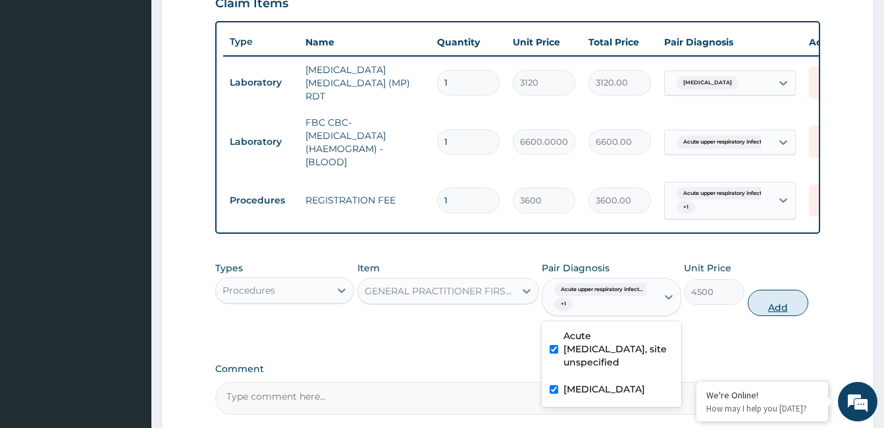
click at [778, 303] on button "Add" at bounding box center [778, 303] width 61 height 26
type input "0"
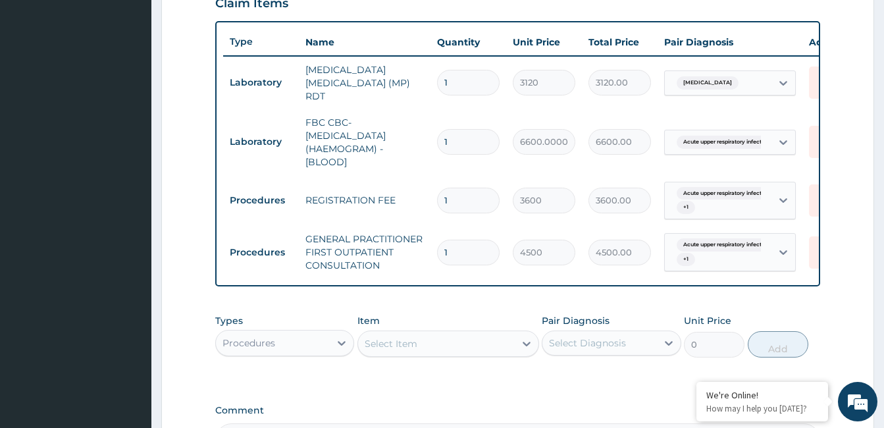
click at [280, 347] on div "Procedures" at bounding box center [273, 342] width 114 height 21
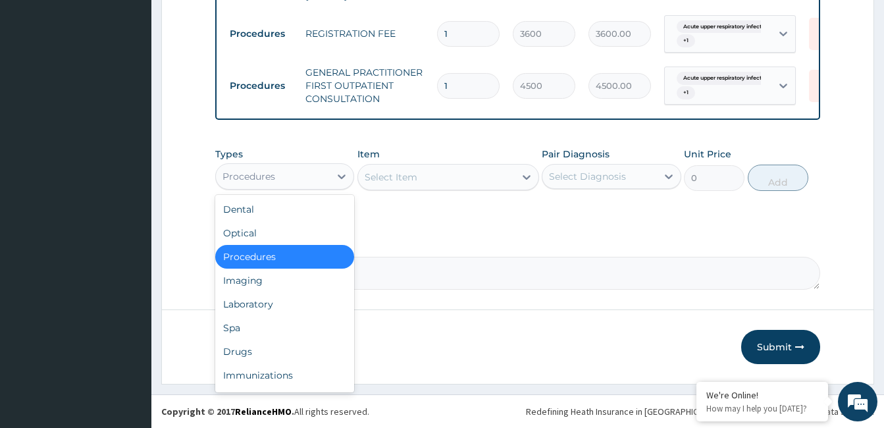
click at [818, 205] on div "Types option Procedures, selected. option Procedures selected, 3 of 10. 10 resu…" at bounding box center [517, 179] width 605 height 76
click at [290, 185] on div "Procedures" at bounding box center [273, 176] width 114 height 21
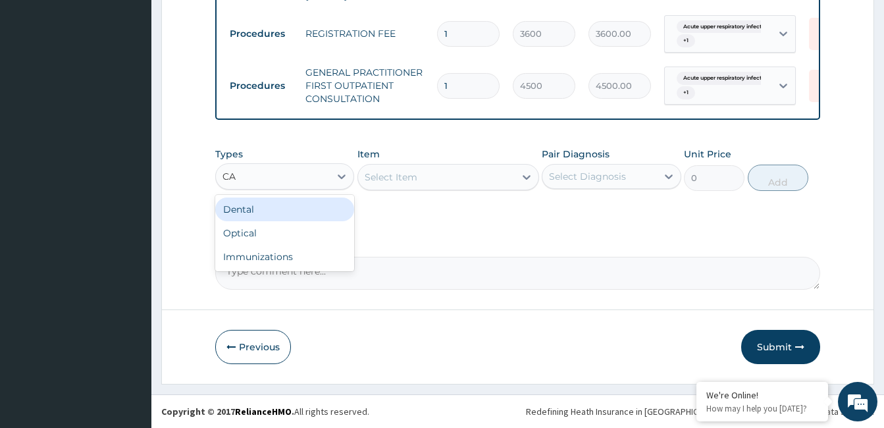
type input "C"
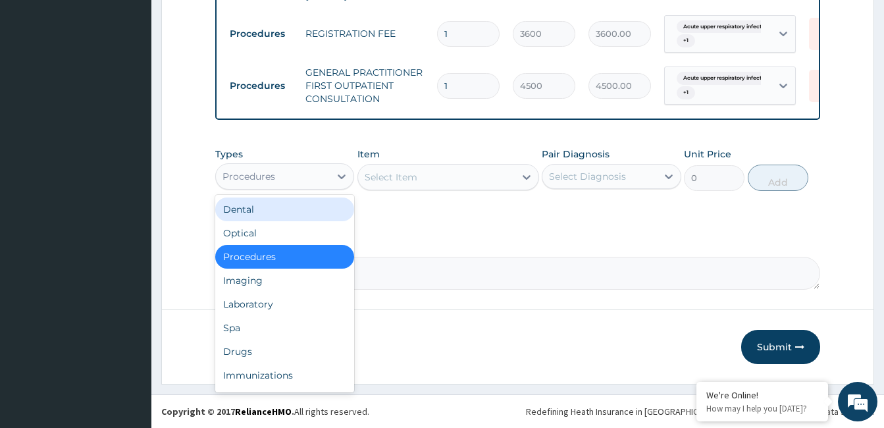
type input "D"
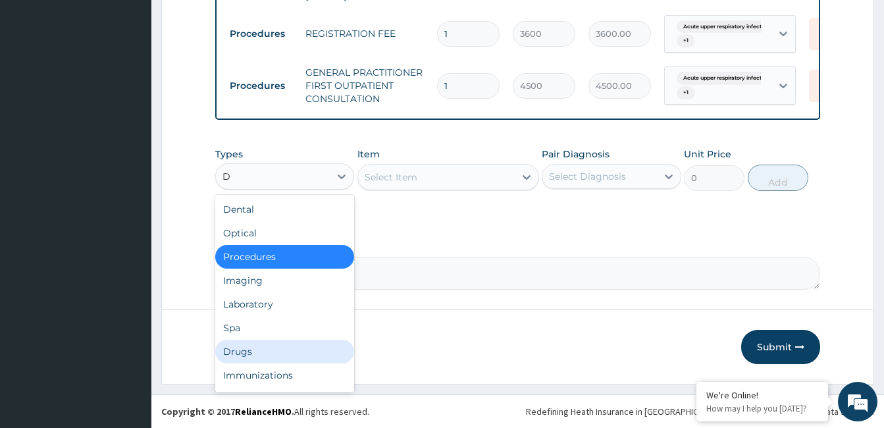
click at [248, 350] on div "Drugs" at bounding box center [284, 352] width 139 height 24
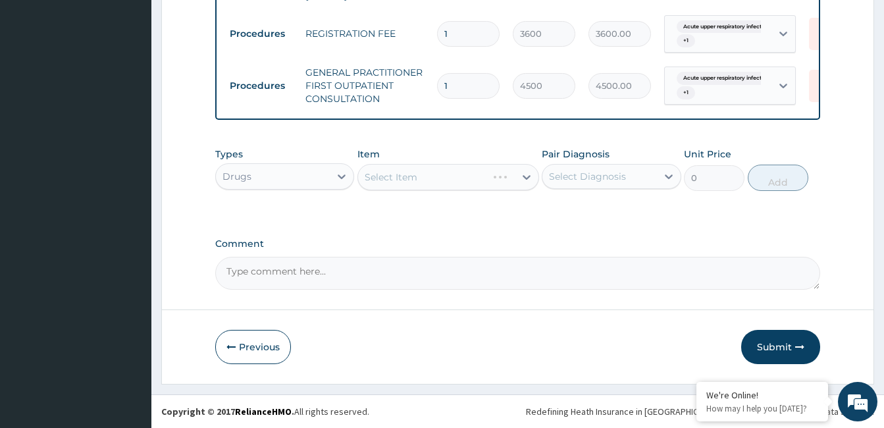
click at [445, 174] on div "Select Item" at bounding box center [448, 177] width 182 height 26
click at [432, 176] on div "Select Item" at bounding box center [448, 177] width 182 height 26
click at [411, 176] on div "Select Item" at bounding box center [391, 176] width 53 height 13
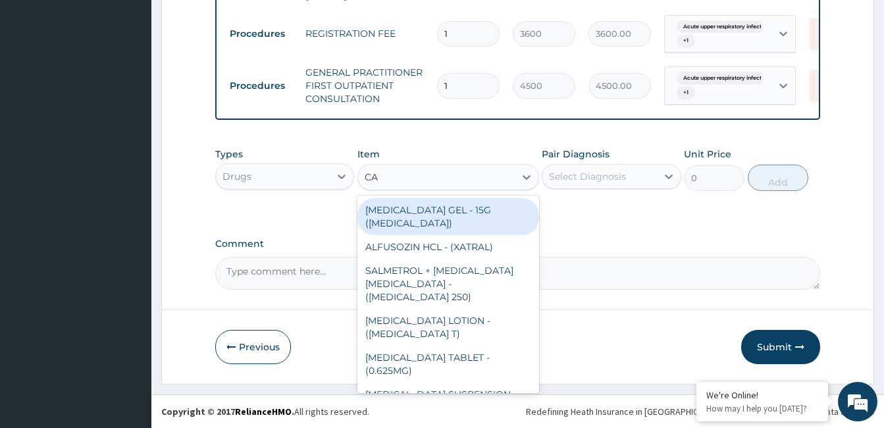
type input "C"
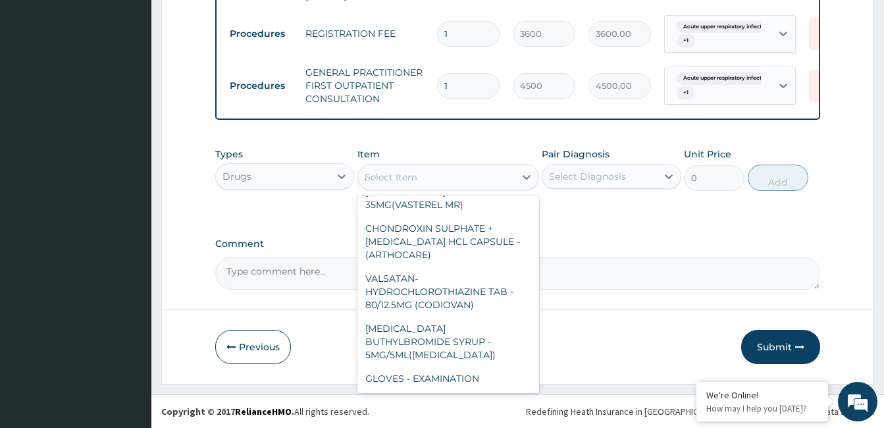
scroll to position [4976, 0]
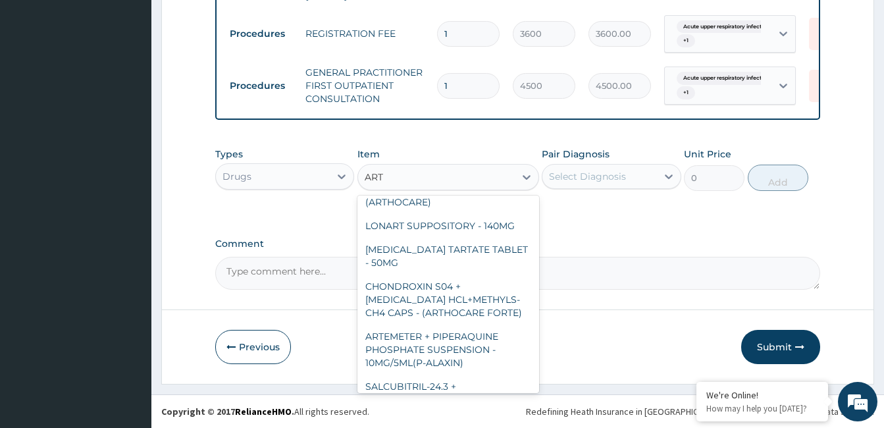
type input "ARTH"
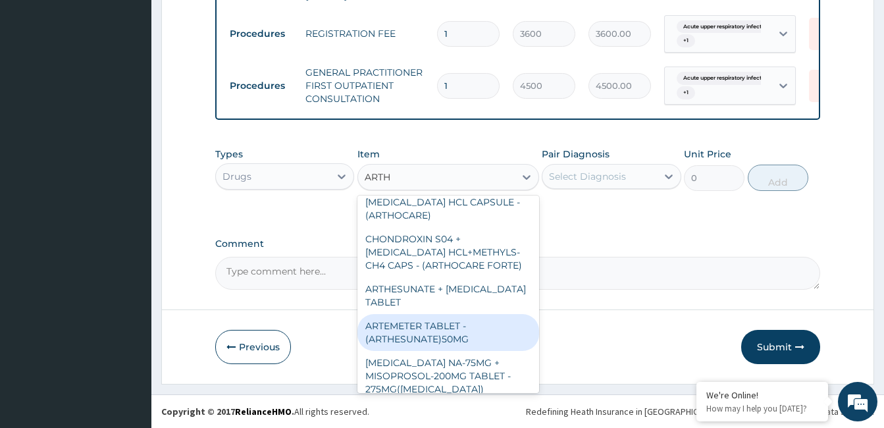
click at [519, 345] on div "ARTEMETER TABLET - (ARTHESUNATE)50MG" at bounding box center [448, 332] width 182 height 37
type input "124.32000000000001"
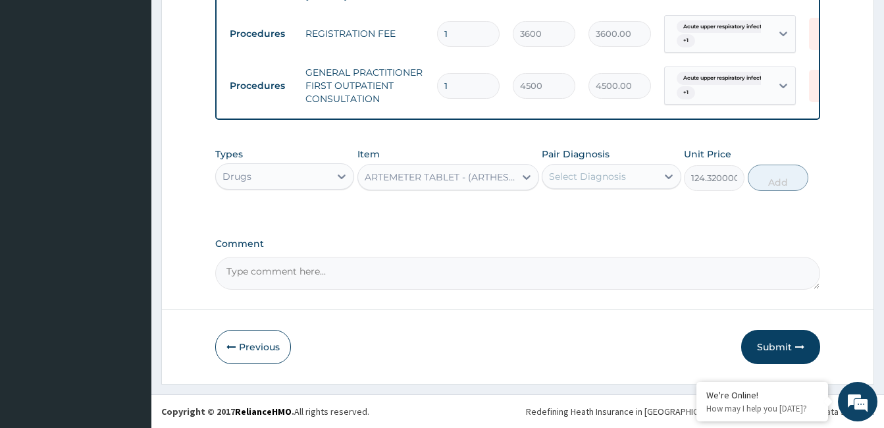
click at [471, 181] on div "ARTEMETER TABLET - (ARTHESUNATE)50MG" at bounding box center [440, 176] width 151 height 13
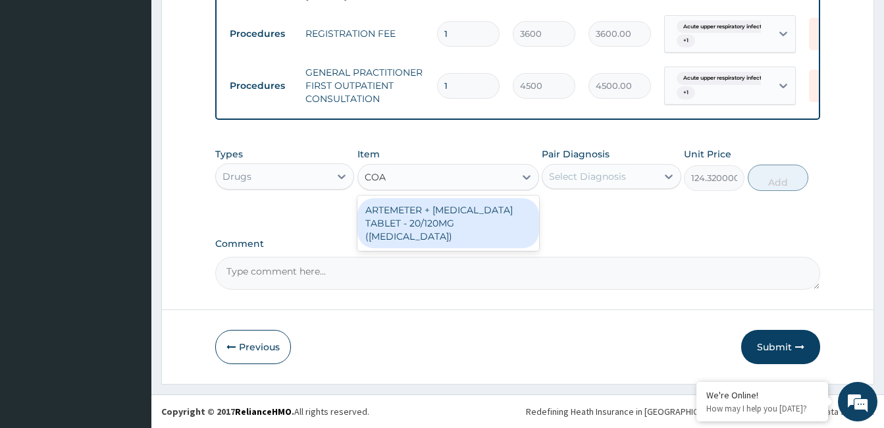
scroll to position [0, 0]
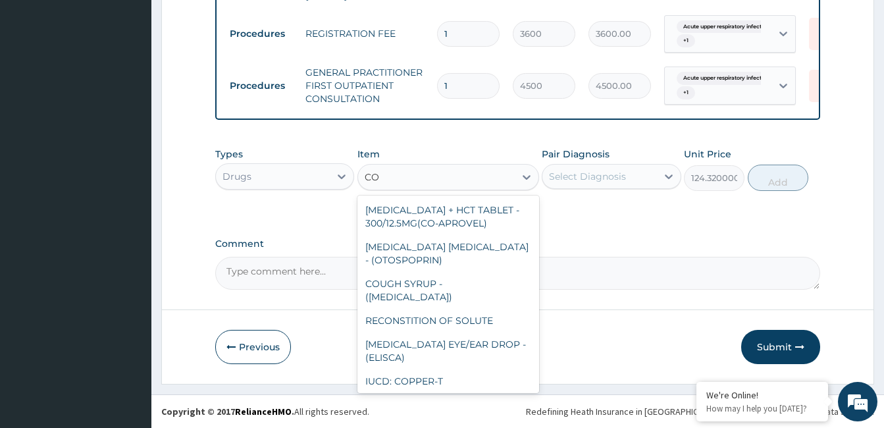
type input "C"
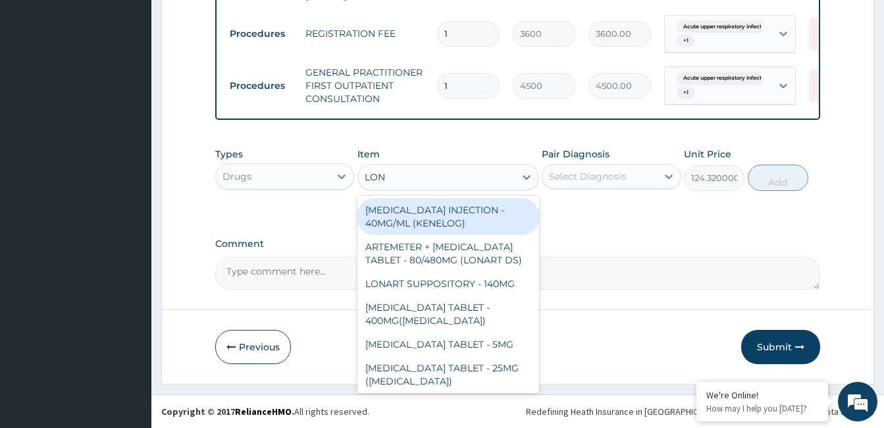
type input "LONA"
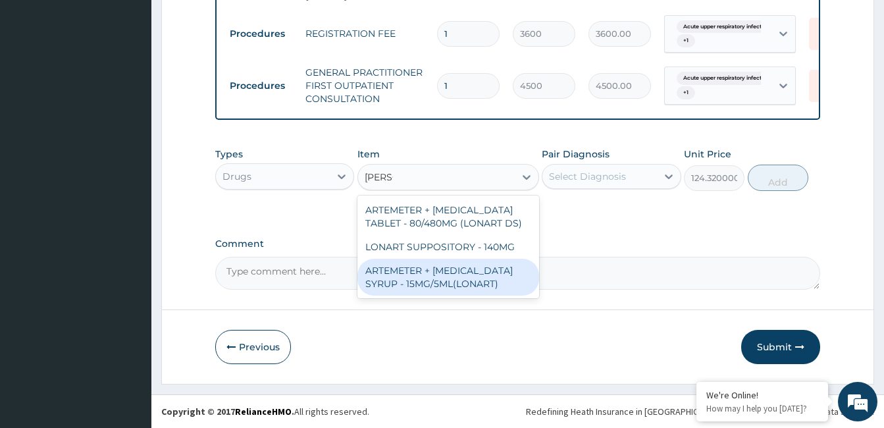
click at [465, 280] on div "ARTEMETER + LUMEFANTRINE SYRUP - 15MG/5ML(LONART)" at bounding box center [448, 277] width 182 height 37
type input "2016"
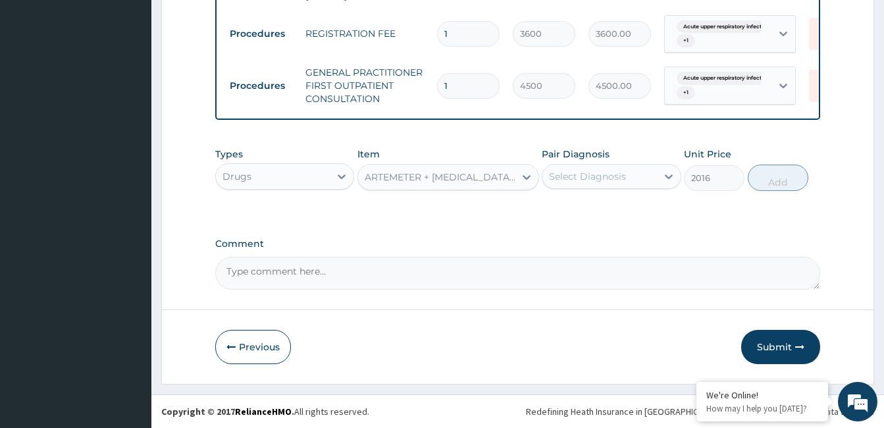
click at [625, 172] on div "Select Diagnosis" at bounding box center [599, 176] width 114 height 21
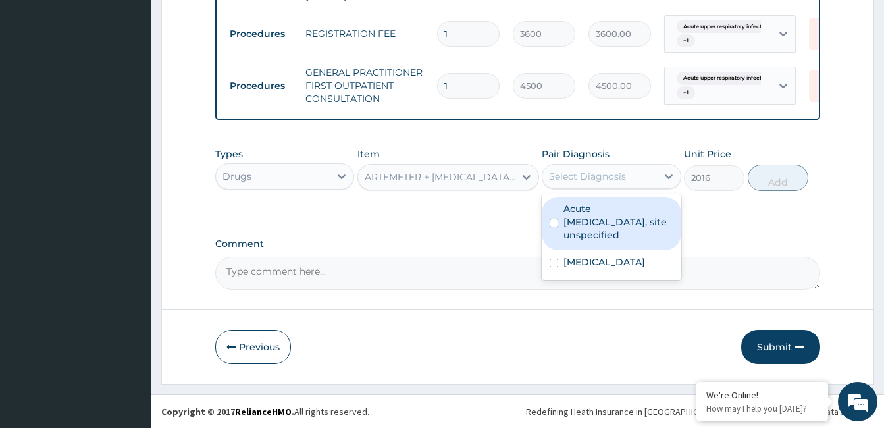
click at [555, 221] on input "checkbox" at bounding box center [554, 223] width 9 height 9
checkbox input "true"
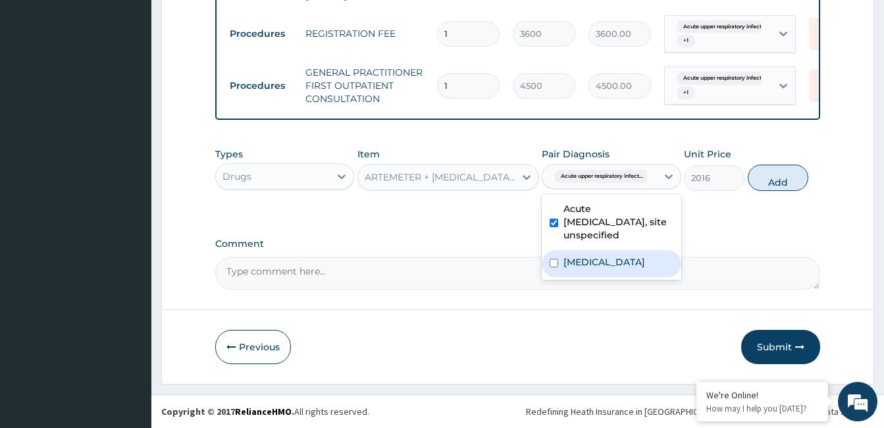
click at [552, 262] on input "checkbox" at bounding box center [554, 263] width 9 height 9
checkbox input "true"
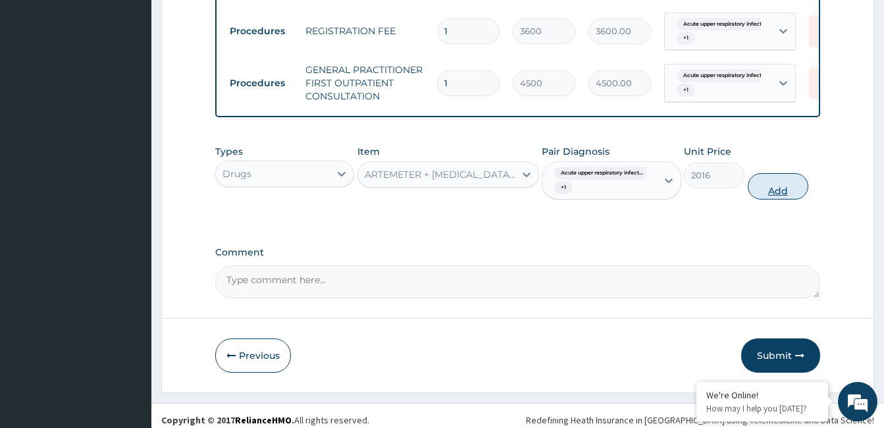
click at [773, 198] on button "Add" at bounding box center [778, 186] width 61 height 26
type input "0"
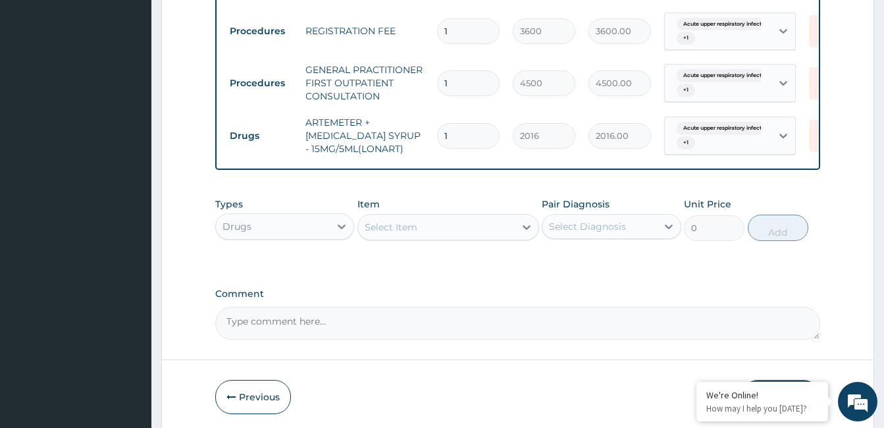
click at [423, 236] on div "Select Item" at bounding box center [436, 227] width 157 height 21
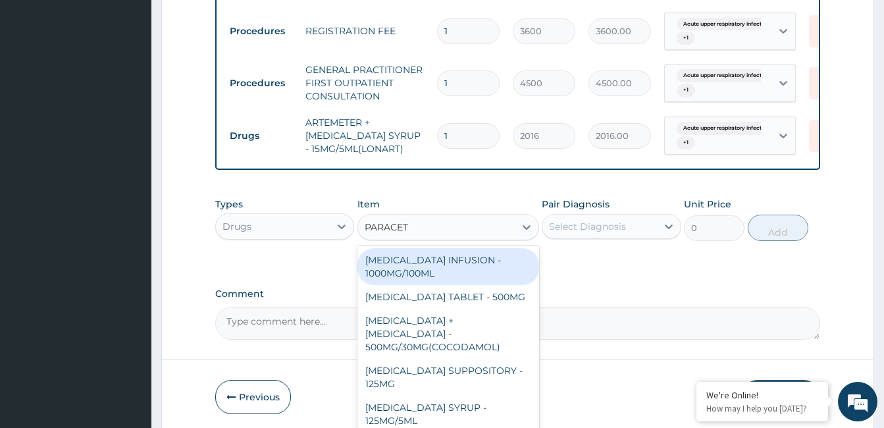
type input "PARACETA"
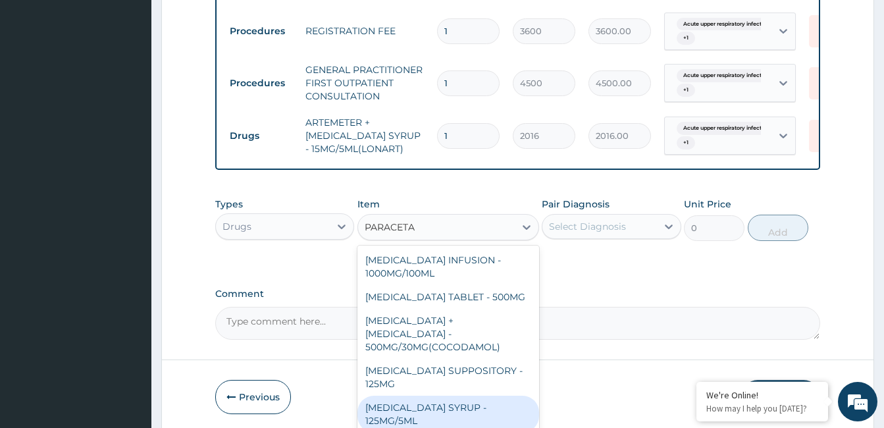
click at [400, 396] on div "PARACETAMOL SYRUP - 125MG/5ML" at bounding box center [448, 414] width 182 height 37
type input "1008"
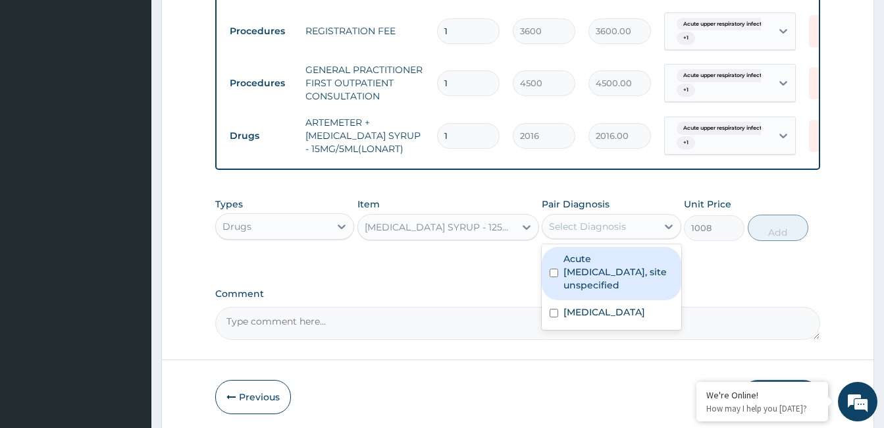
click at [579, 222] on div "Select Diagnosis" at bounding box center [599, 226] width 114 height 21
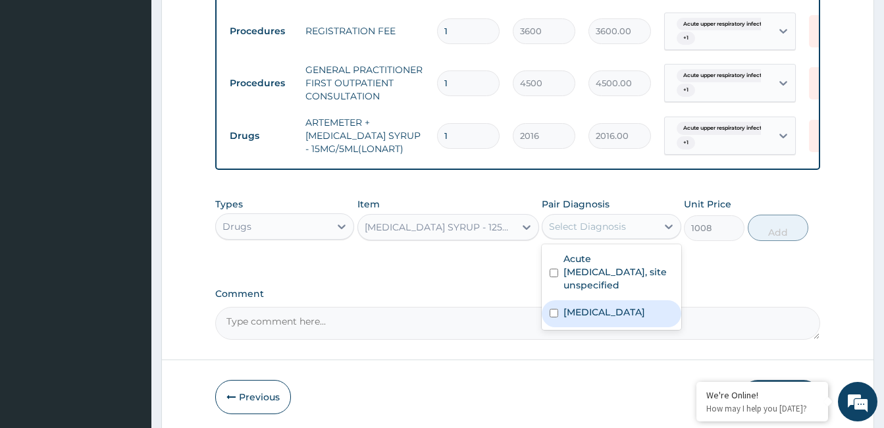
click at [556, 314] on input "checkbox" at bounding box center [554, 313] width 9 height 9
checkbox input "true"
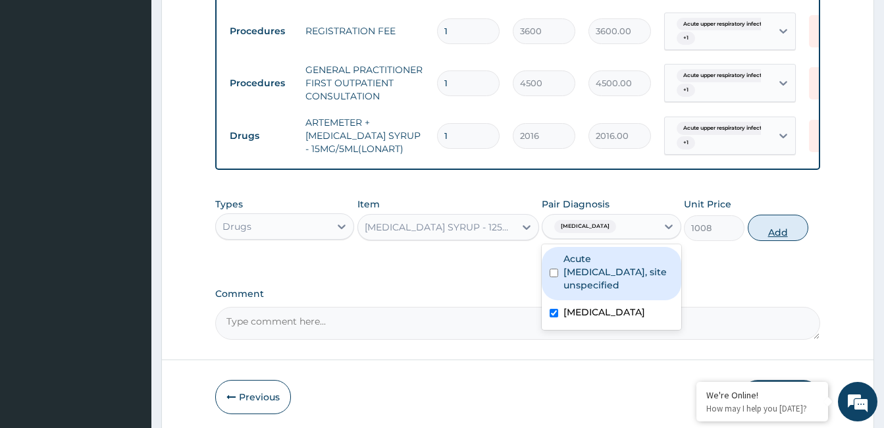
click at [796, 225] on button "Add" at bounding box center [778, 228] width 61 height 26
type input "0"
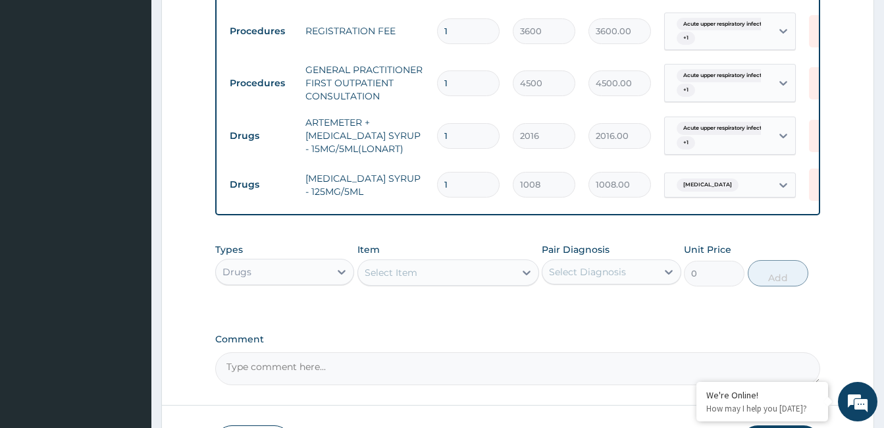
click at [415, 275] on div "Select Item" at bounding box center [391, 272] width 53 height 13
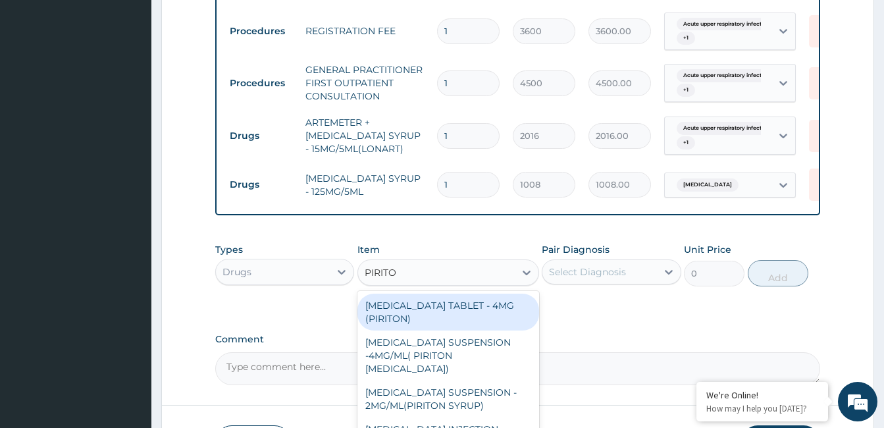
type input "PIRITON"
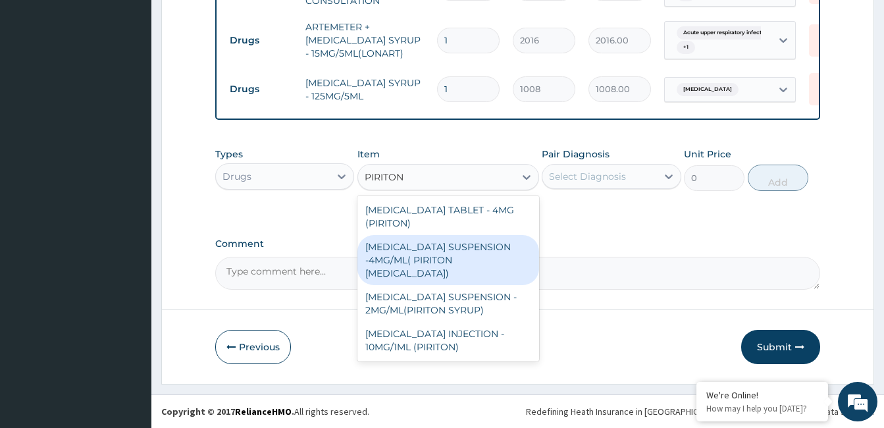
click at [423, 264] on div "CHLORPHENIRAMINE SUSPENSION -4MG/ML( PIRITON EXPECTORANT)" at bounding box center [448, 260] width 182 height 50
type input "1646.4"
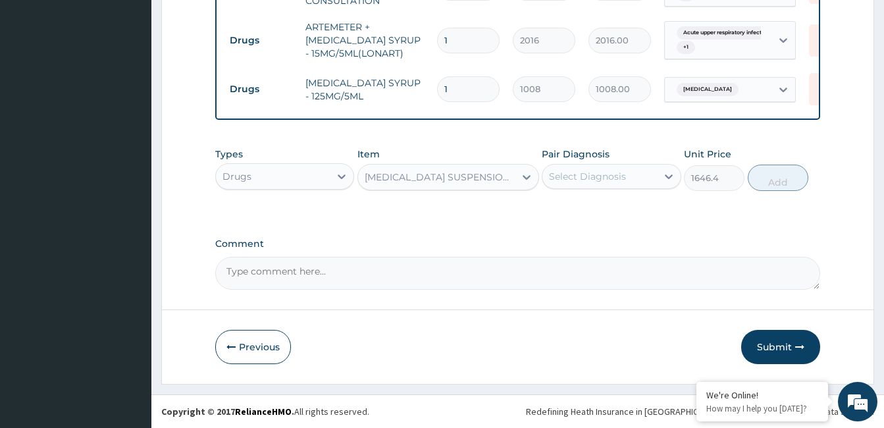
click at [594, 169] on div "Select Diagnosis" at bounding box center [599, 176] width 114 height 21
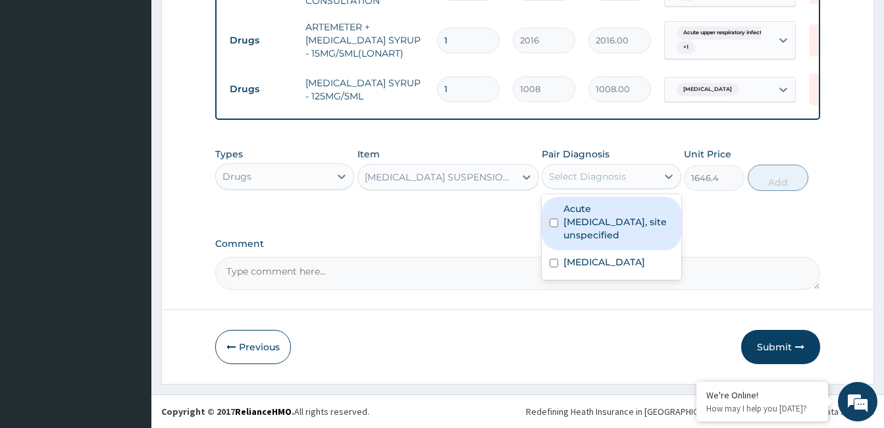
click at [554, 221] on input "checkbox" at bounding box center [554, 223] width 9 height 9
checkbox input "true"
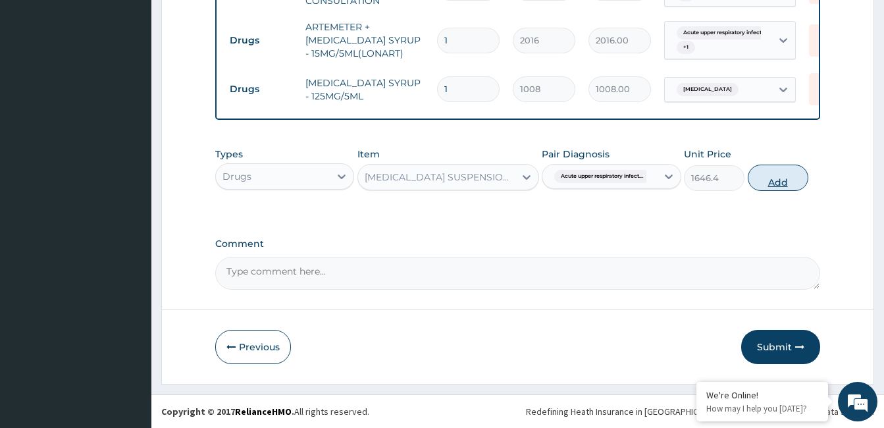
click at [772, 176] on button "Add" at bounding box center [778, 178] width 61 height 26
type input "0"
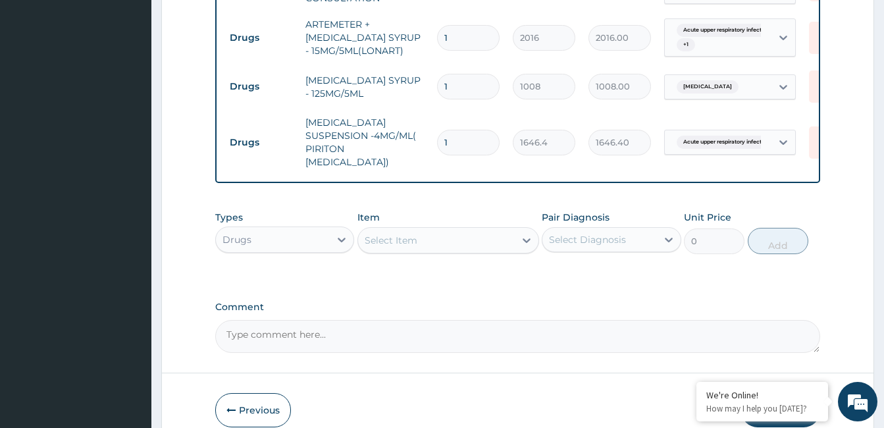
click at [465, 230] on div "Select Item" at bounding box center [436, 240] width 157 height 21
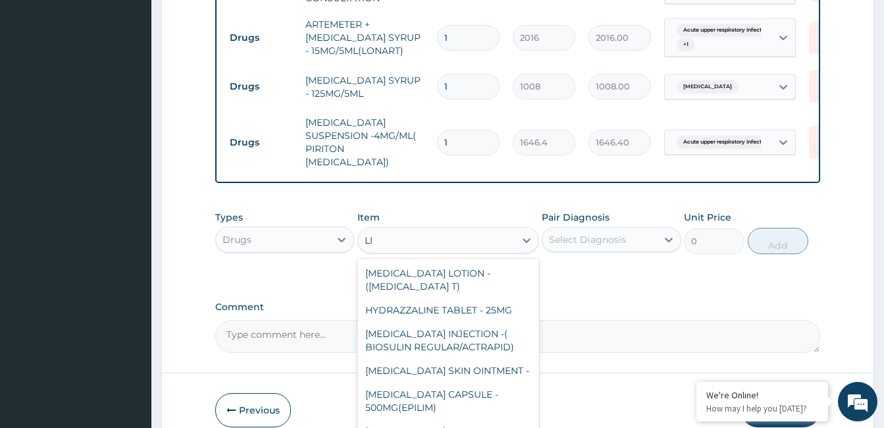
type input "L"
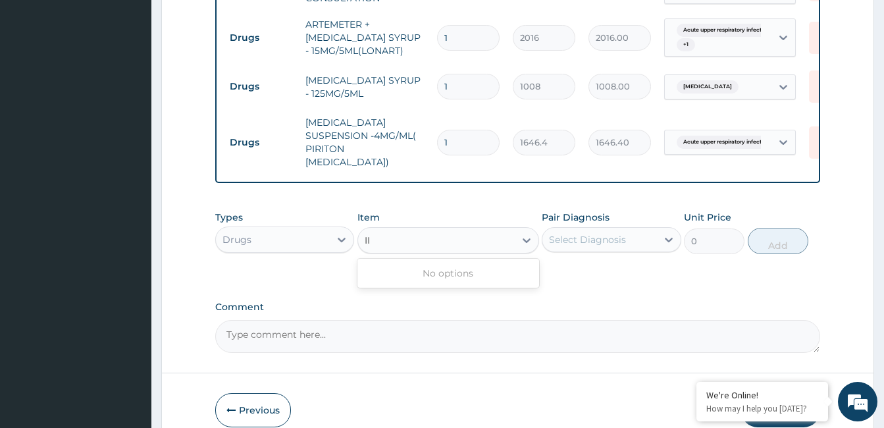
type input "I"
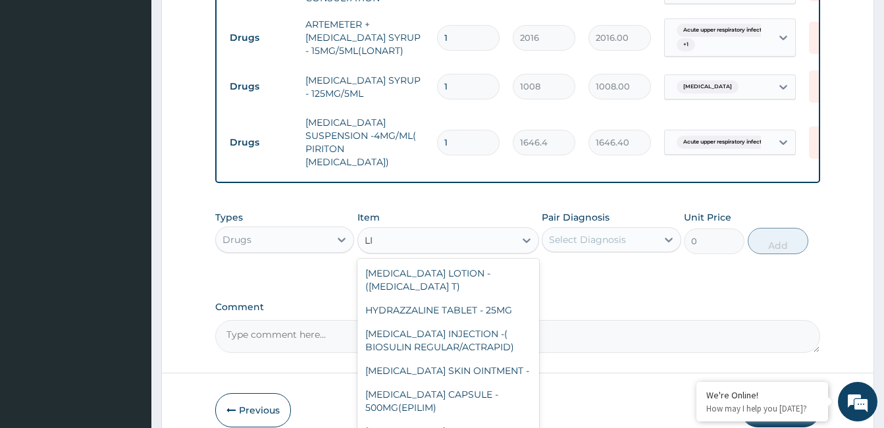
type input "L"
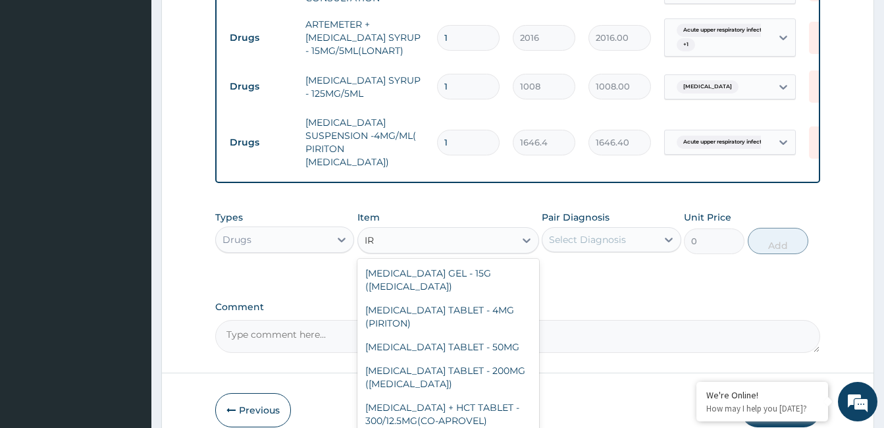
type input "I"
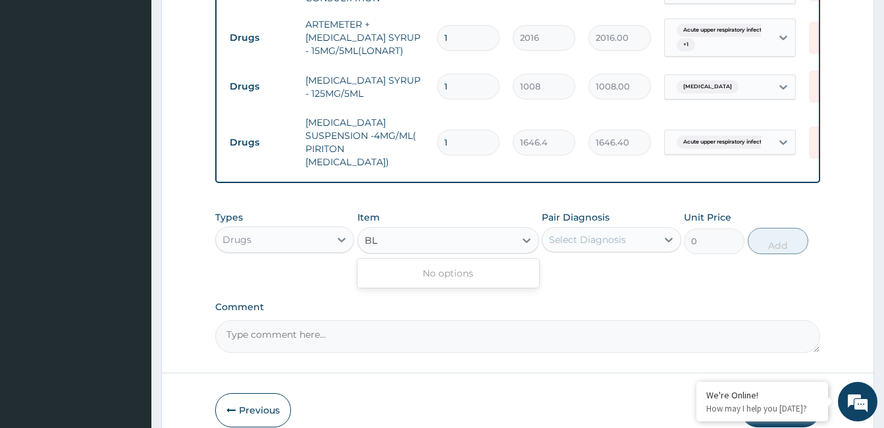
type input "B"
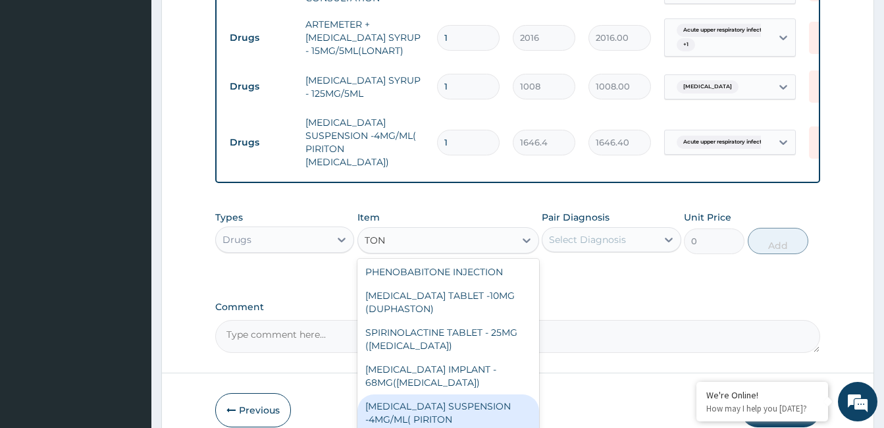
scroll to position [321, 0]
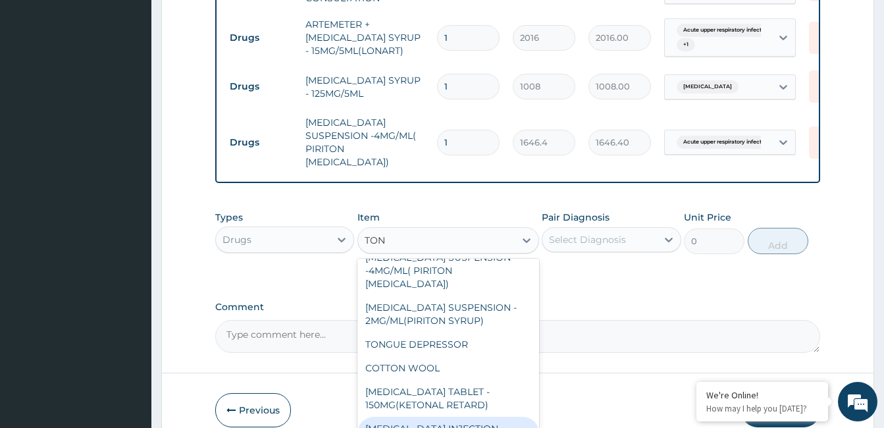
type input "TON"
click at [540, 305] on div "Comment" at bounding box center [517, 326] width 605 height 51
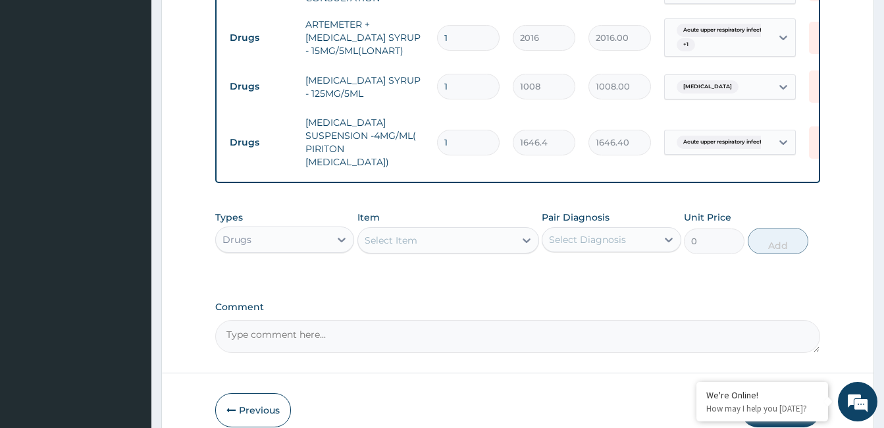
click at [451, 230] on div "Select Item" at bounding box center [436, 240] width 157 height 21
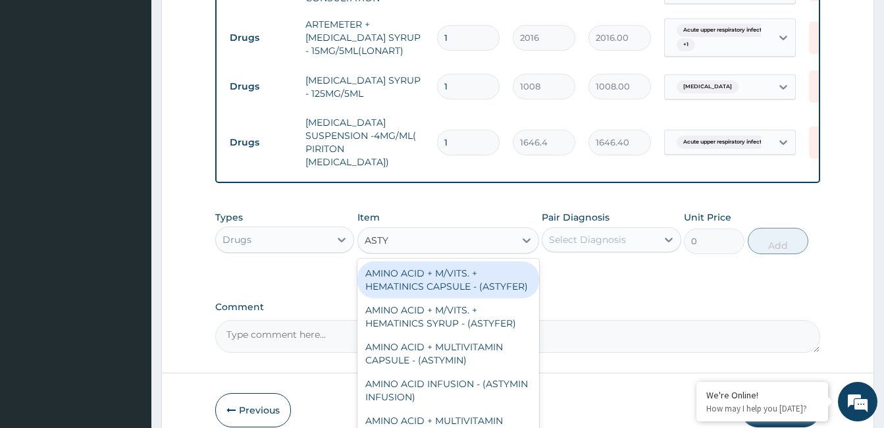
scroll to position [4, 0]
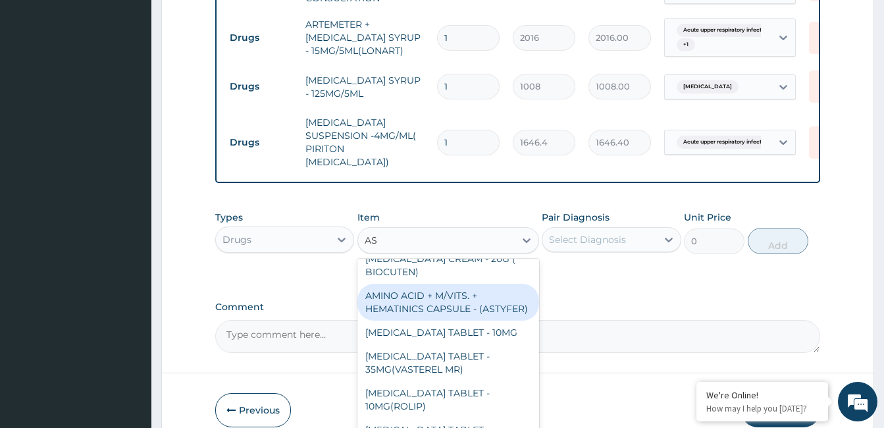
type input "A"
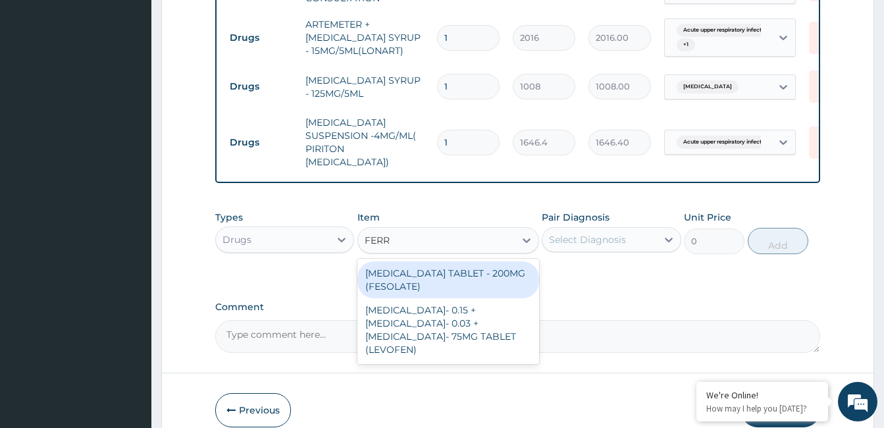
scroll to position [0, 0]
type input "FERR"
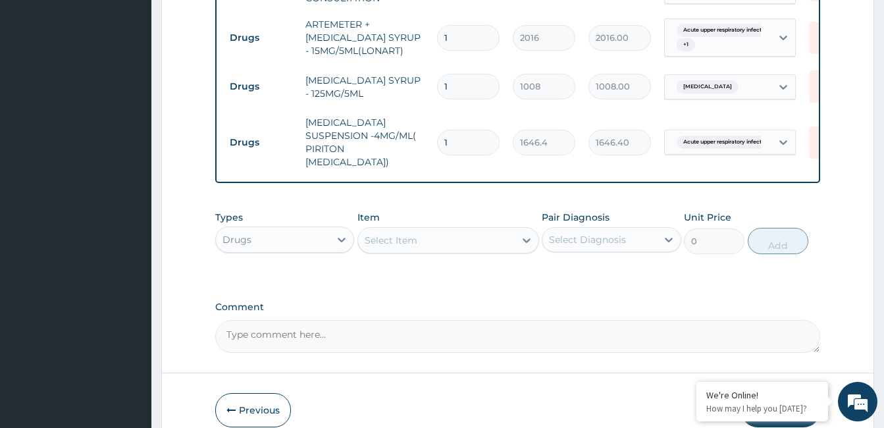
click at [551, 336] on textarea "Comment" at bounding box center [517, 336] width 605 height 33
click at [426, 230] on div "Select Item" at bounding box center [436, 240] width 157 height 21
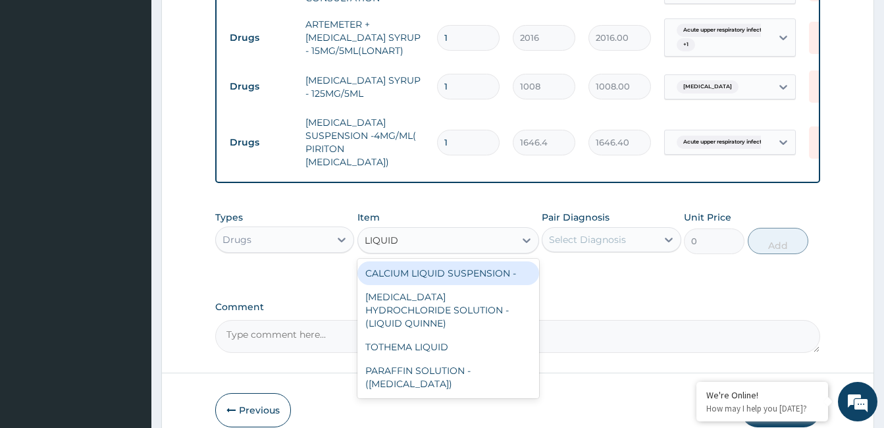
type input "LIQUID"
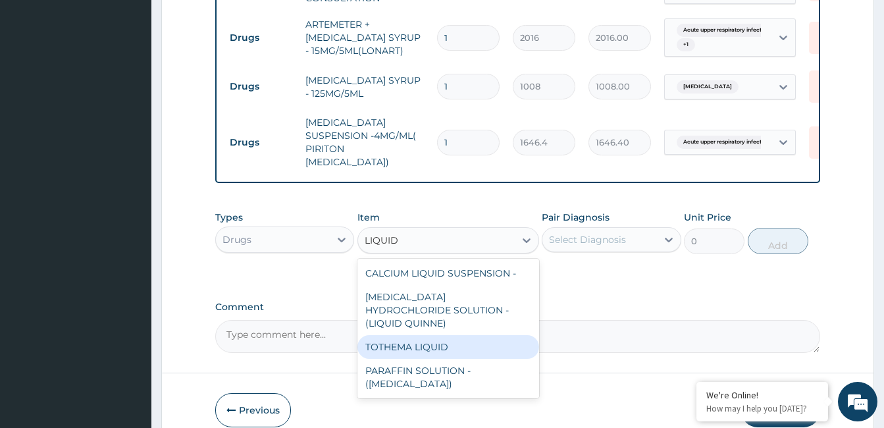
click at [399, 335] on div "TOTHEMA LIQUID" at bounding box center [448, 347] width 182 height 24
type input "1344"
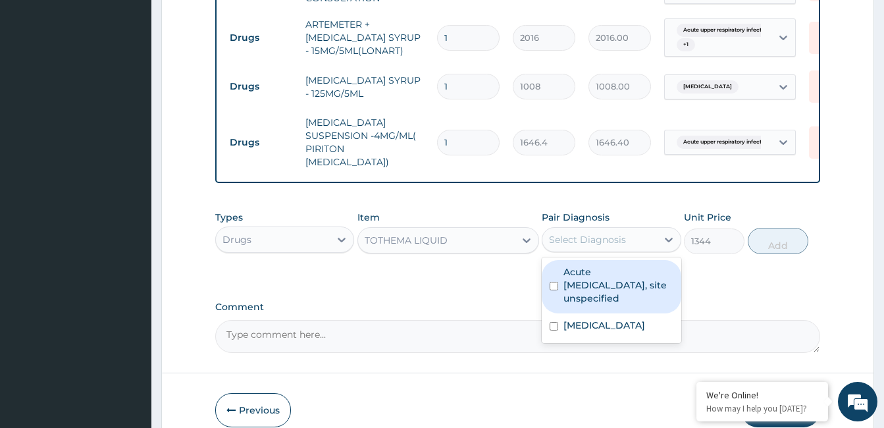
click at [584, 233] on div "Select Diagnosis" at bounding box center [587, 239] width 77 height 13
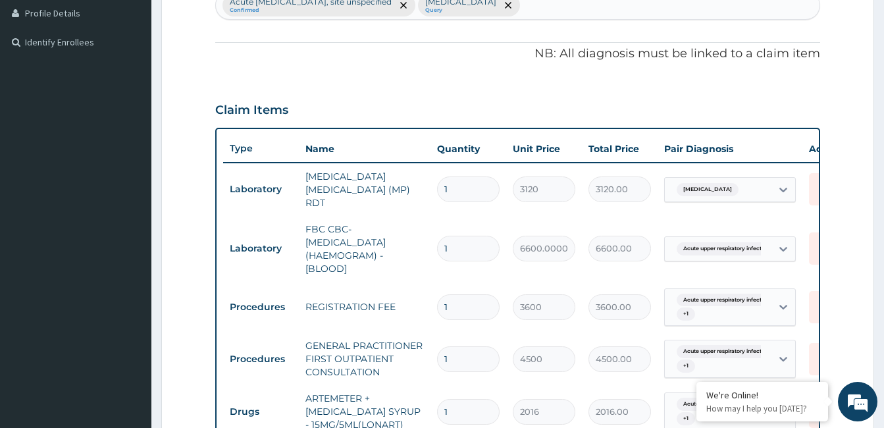
click at [599, 14] on div "Acute upper respiratory infection, site unspecified Confirmed Malaria, unspecif…" at bounding box center [518, 5] width 604 height 28
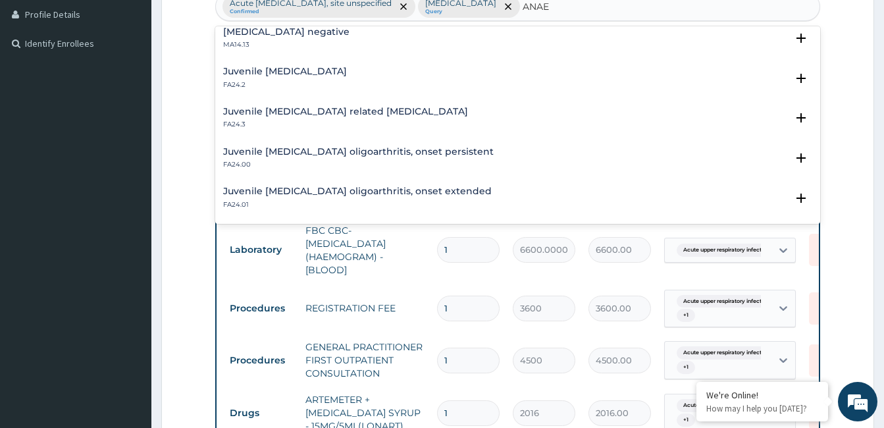
scroll to position [0, 0]
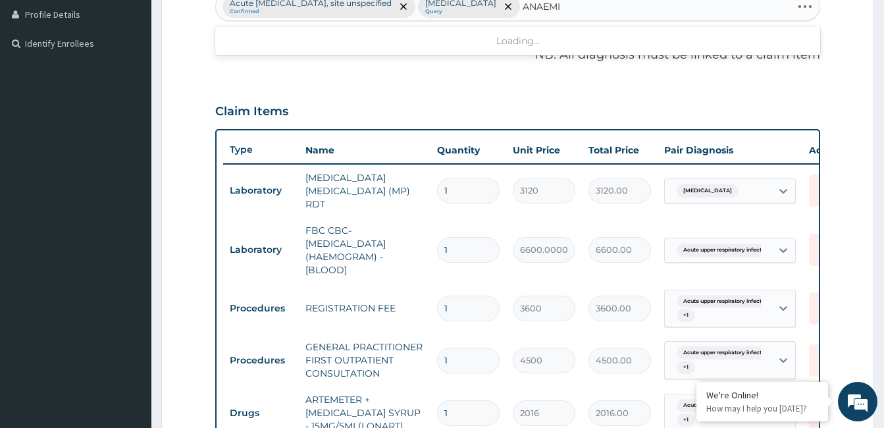
type input "ANAEMIA"
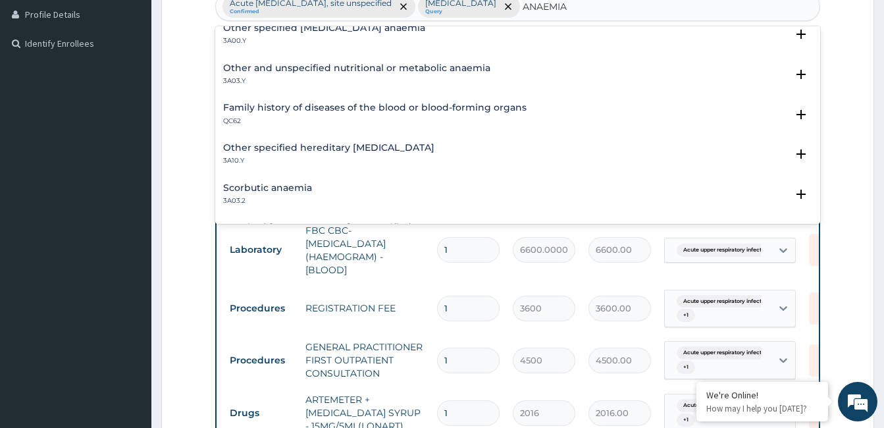
scroll to position [598, 0]
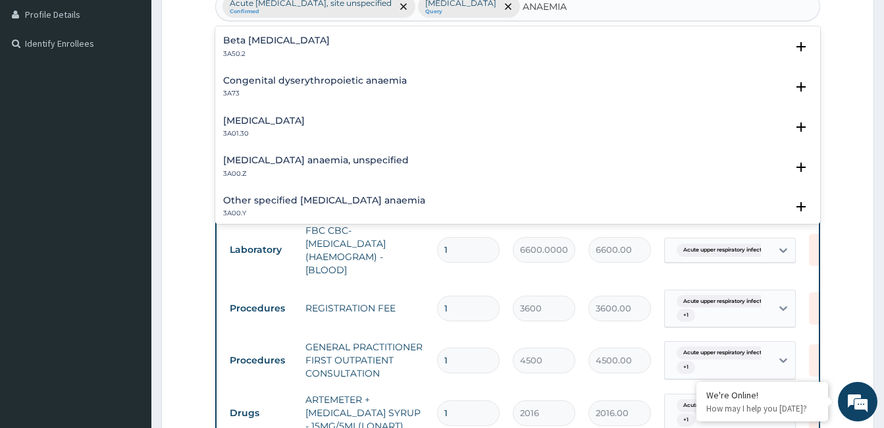
click at [362, 201] on h4 "Other specified iron deficiency anaemia" at bounding box center [324, 201] width 202 height 10
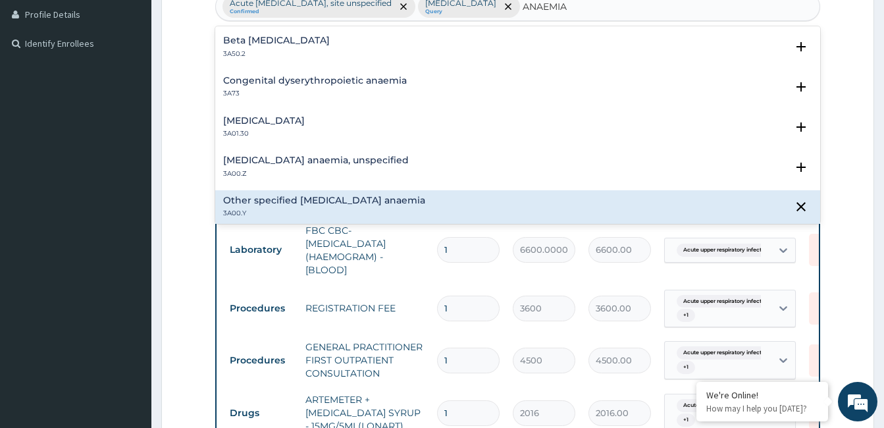
click at [407, 197] on h4 "Other specified iron deficiency anaemia" at bounding box center [324, 201] width 202 height 10
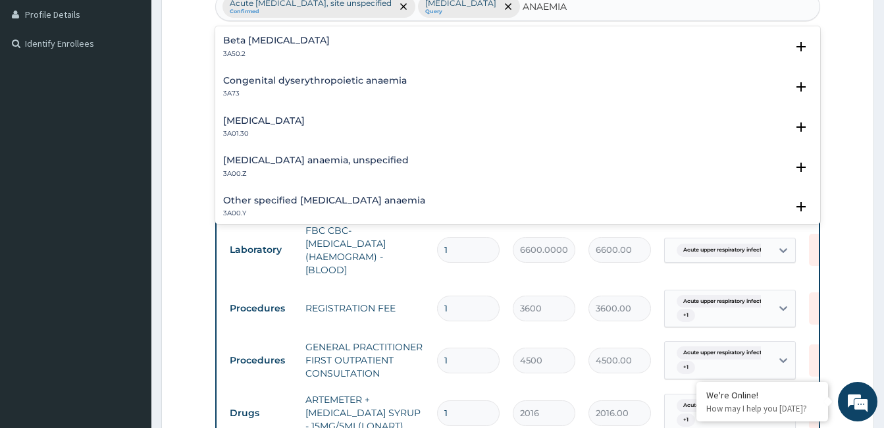
click at [407, 197] on h4 "Other specified iron deficiency anaemia" at bounding box center [324, 201] width 202 height 10
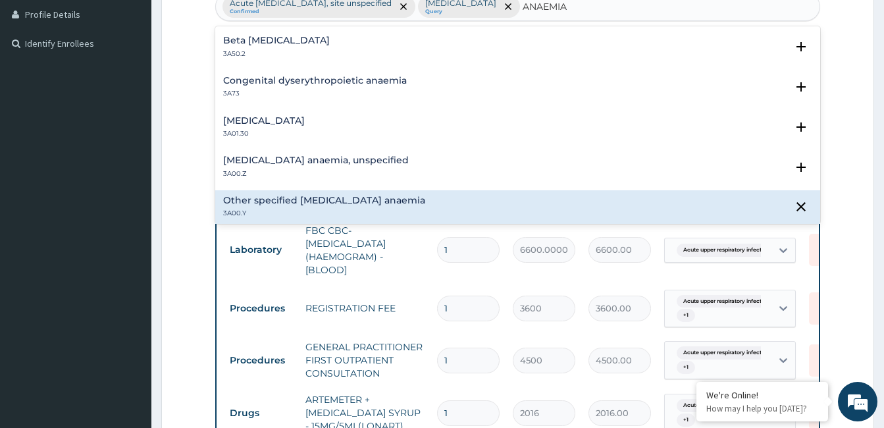
scroll to position [770, 0]
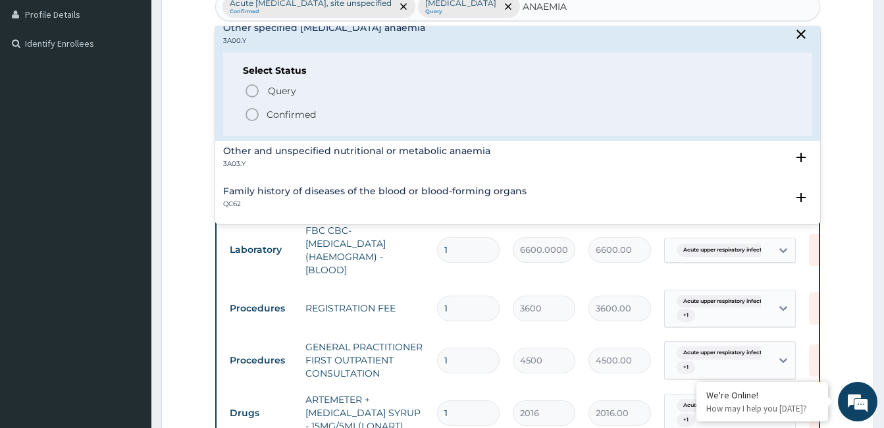
click at [255, 113] on icon "status option filled" at bounding box center [252, 115] width 16 height 16
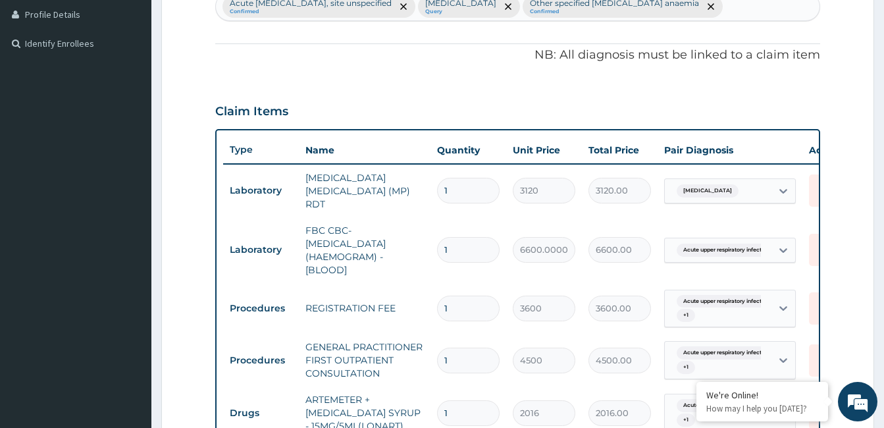
scroll to position [735, 0]
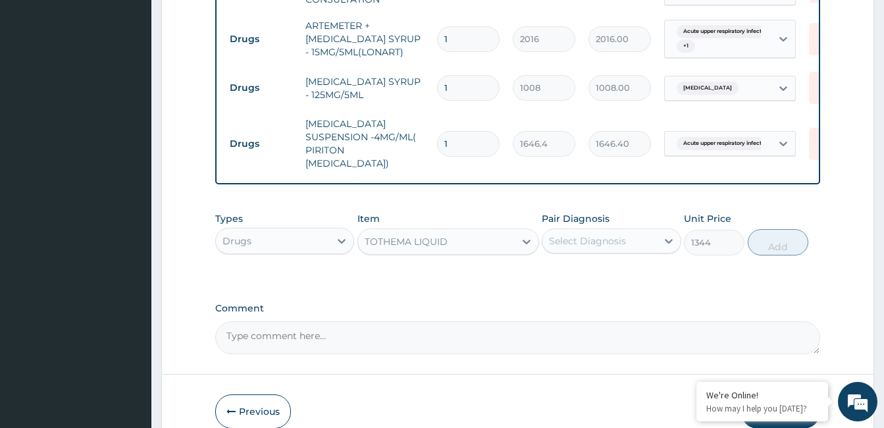
click at [577, 234] on div "Select Diagnosis" at bounding box center [587, 240] width 77 height 13
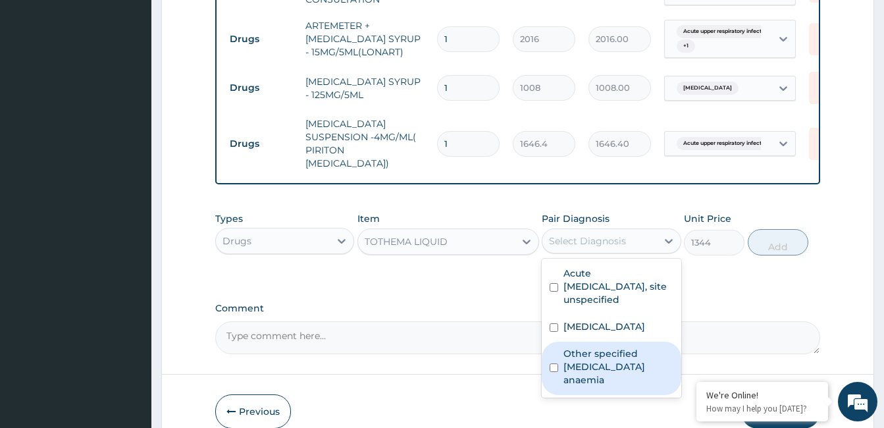
click at [553, 345] on div "Other specified iron deficiency anaemia" at bounding box center [611, 368] width 139 height 53
checkbox input "true"
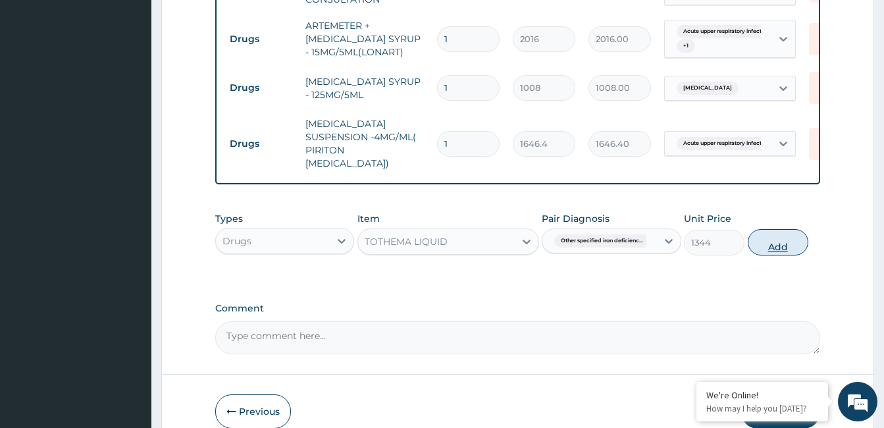
click at [778, 234] on button "Add" at bounding box center [778, 242] width 61 height 26
type input "0"
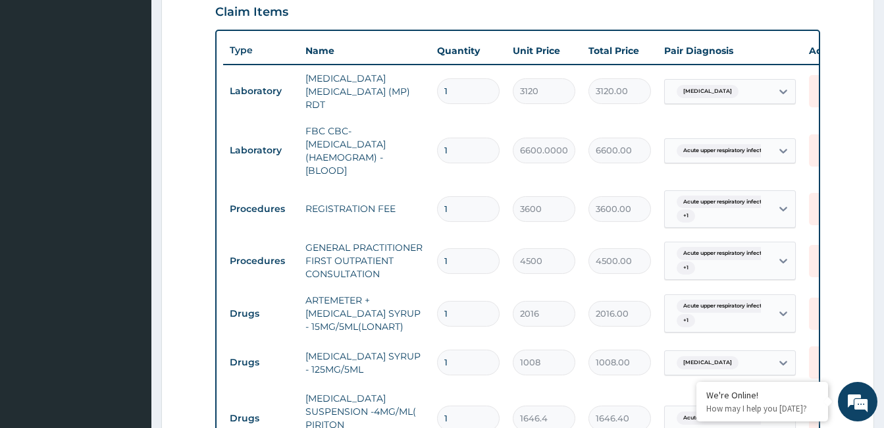
scroll to position [834, 0]
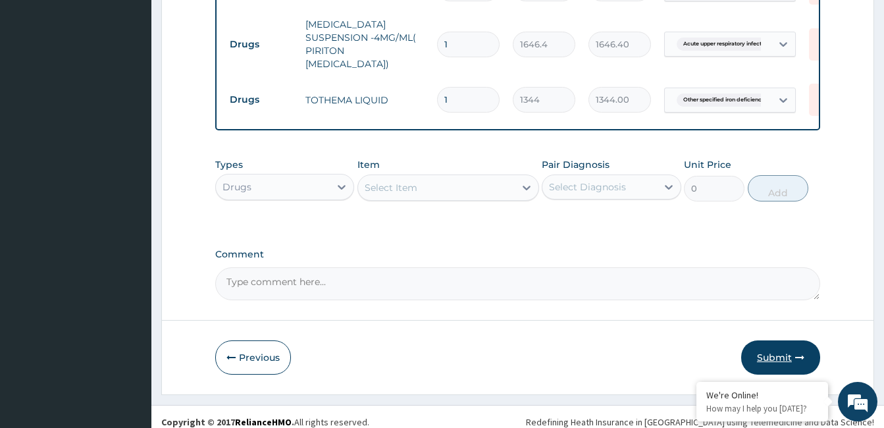
click at [777, 340] on button "Submit" at bounding box center [780, 357] width 79 height 34
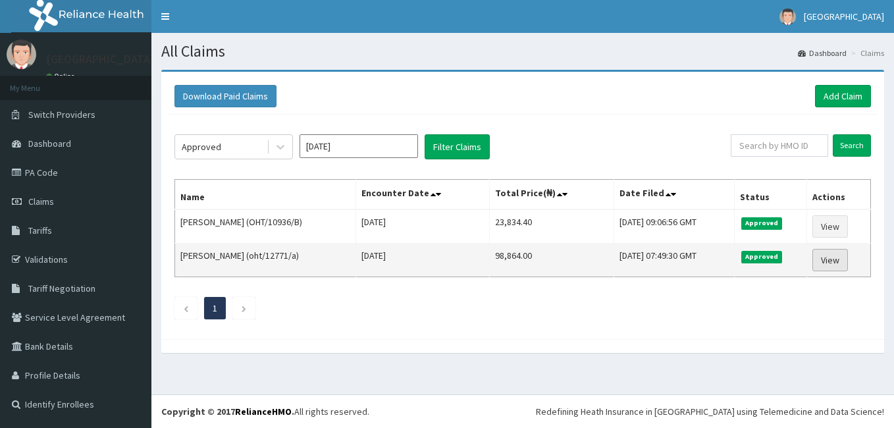
click at [835, 255] on link "View" at bounding box center [830, 260] width 36 height 22
